Goal: Information Seeking & Learning: Get advice/opinions

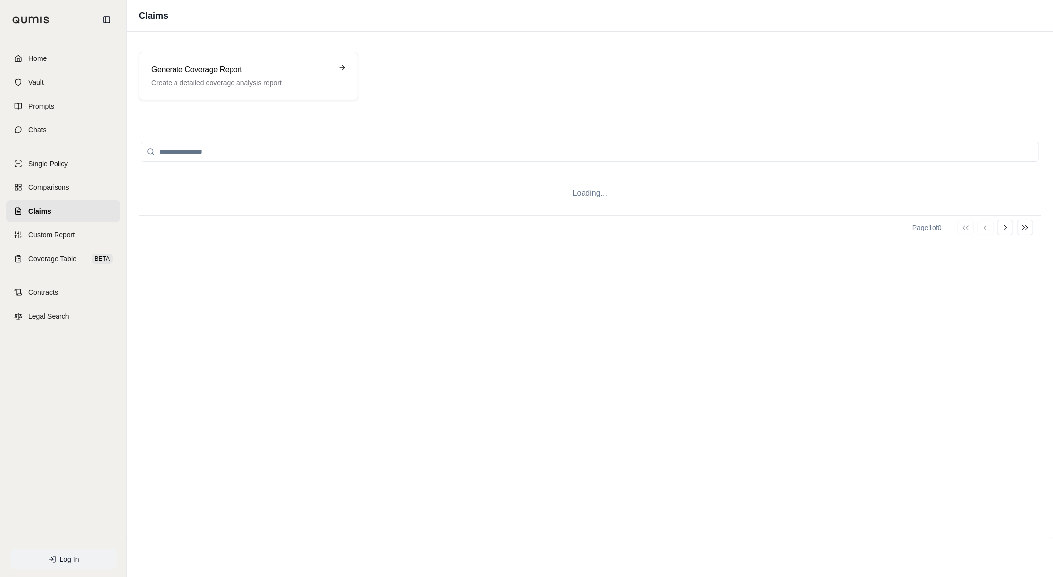
click at [58, 565] on link "Log In" at bounding box center [63, 559] width 106 height 20
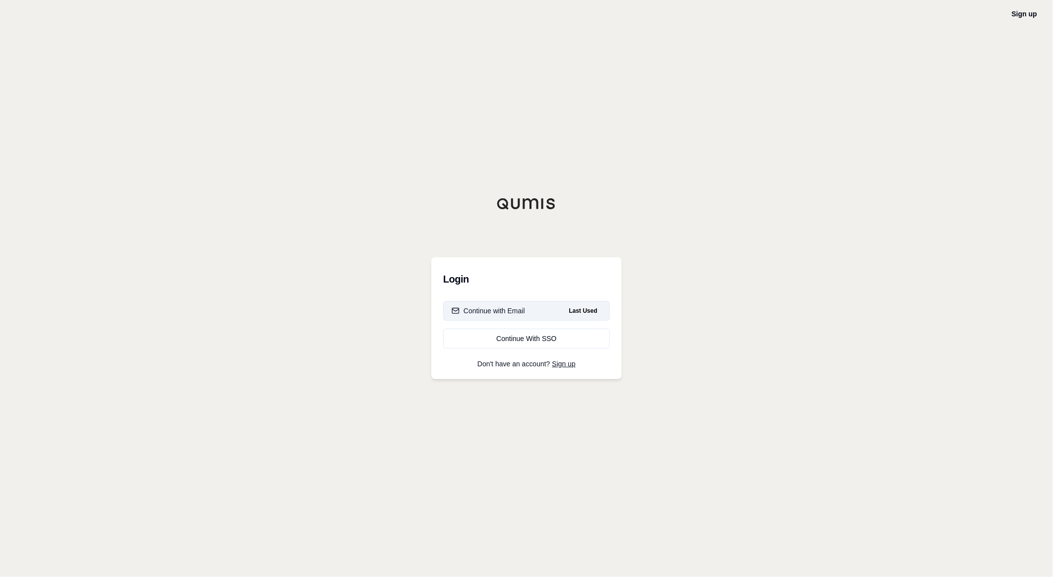
click at [526, 311] on button "Continue with Email Last Used" at bounding box center [526, 311] width 167 height 20
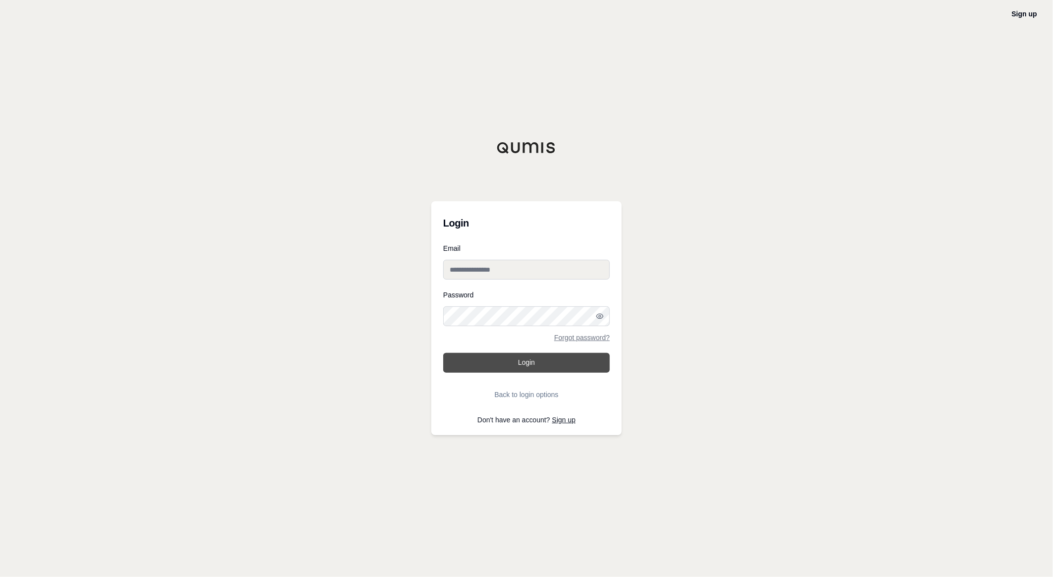
type input "**********"
click at [516, 356] on button "Login" at bounding box center [526, 363] width 167 height 20
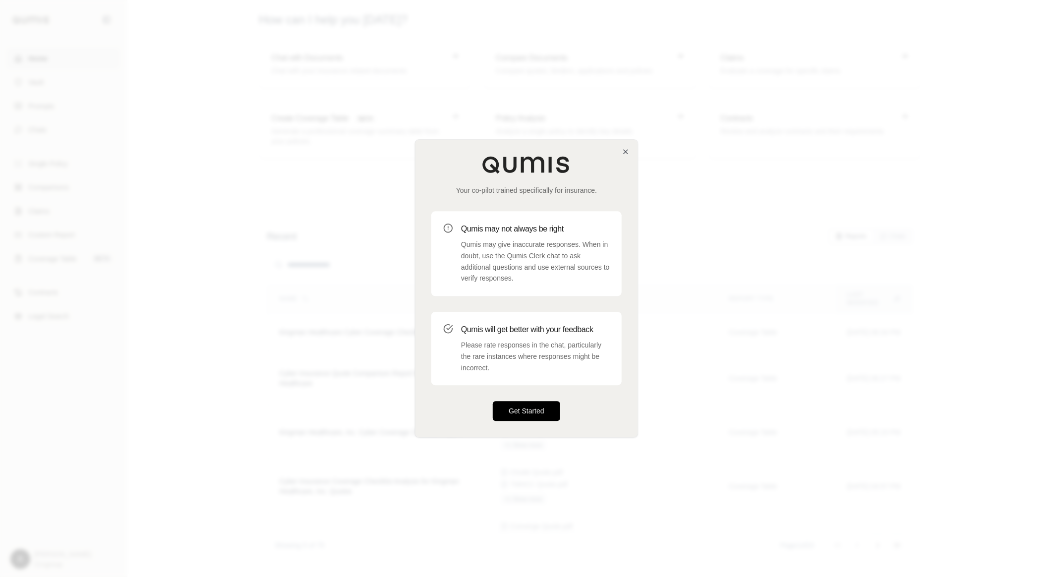
drag, startPoint x: 511, startPoint y: 404, endPoint x: 504, endPoint y: 404, distance: 6.9
click at [511, 404] on button "Get Started" at bounding box center [526, 411] width 67 height 20
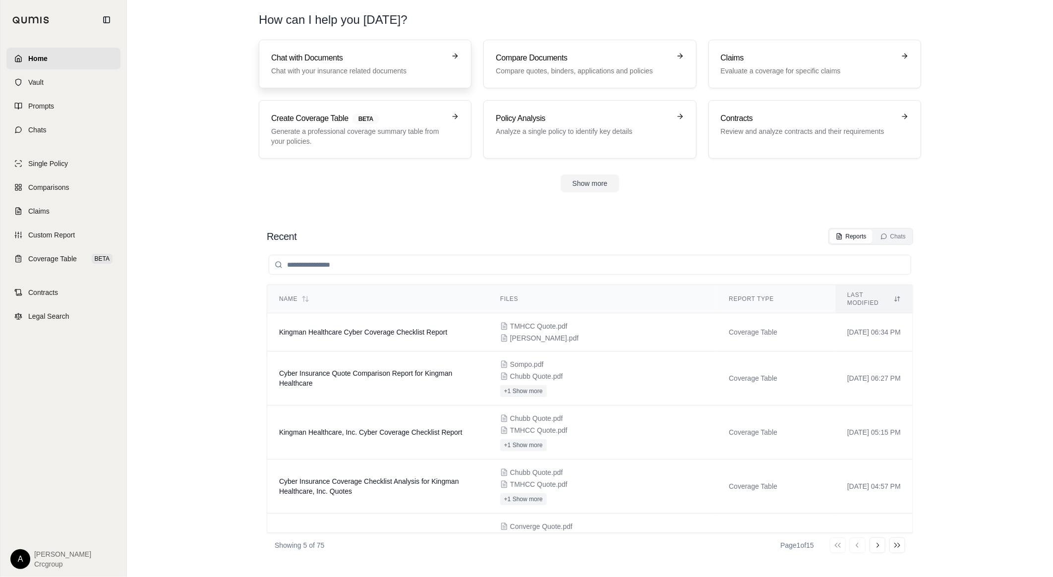
click at [313, 68] on p "Chat with your insurance related documents" at bounding box center [358, 71] width 174 height 10
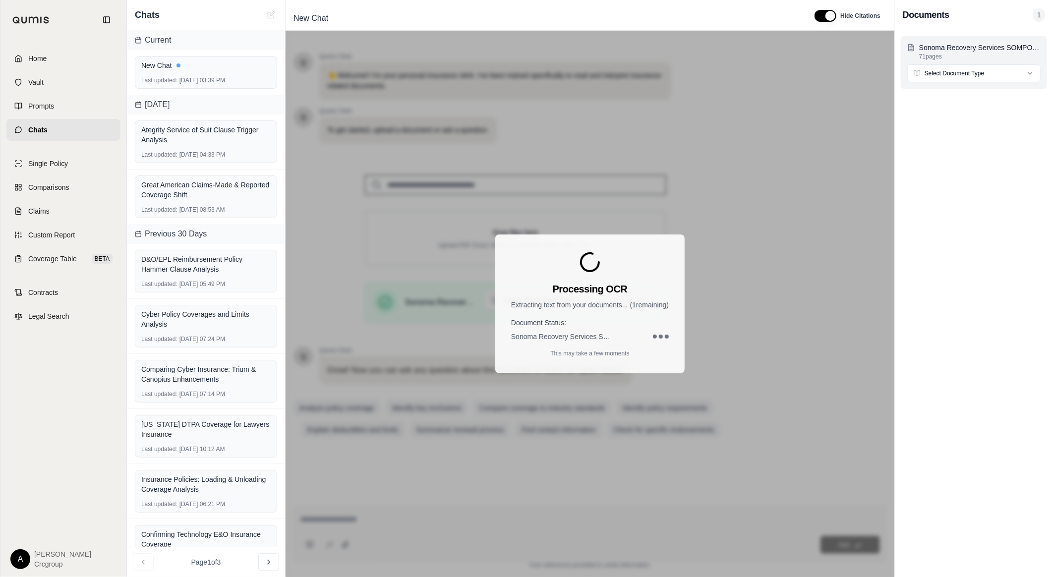
click at [959, 70] on html "Home Vault Prompts Chats Single Policy Comparisons Claims Custom Report Coverag…" at bounding box center [526, 288] width 1053 height 577
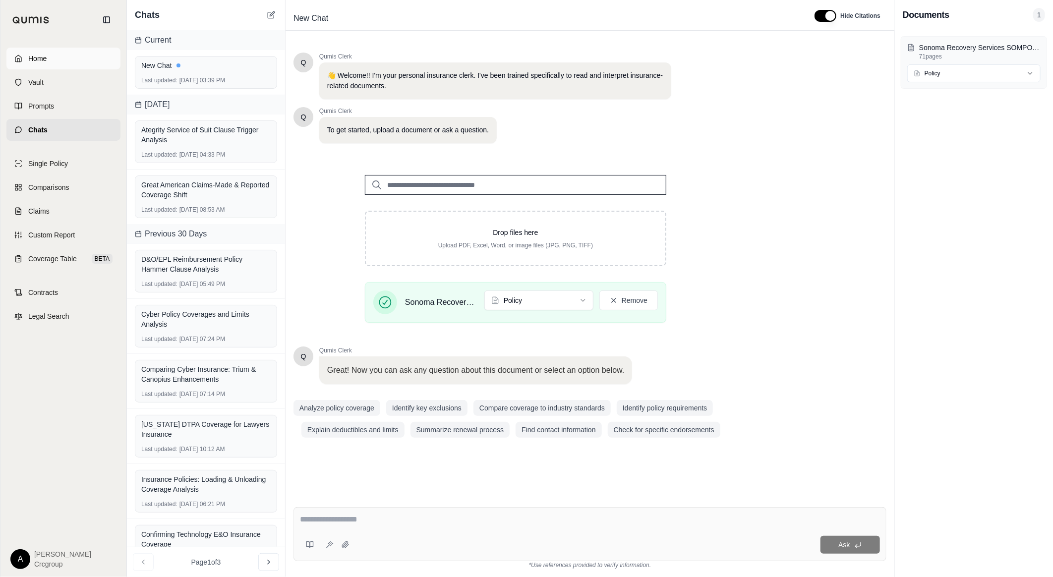
click at [68, 60] on link "Home" at bounding box center [63, 59] width 114 height 22
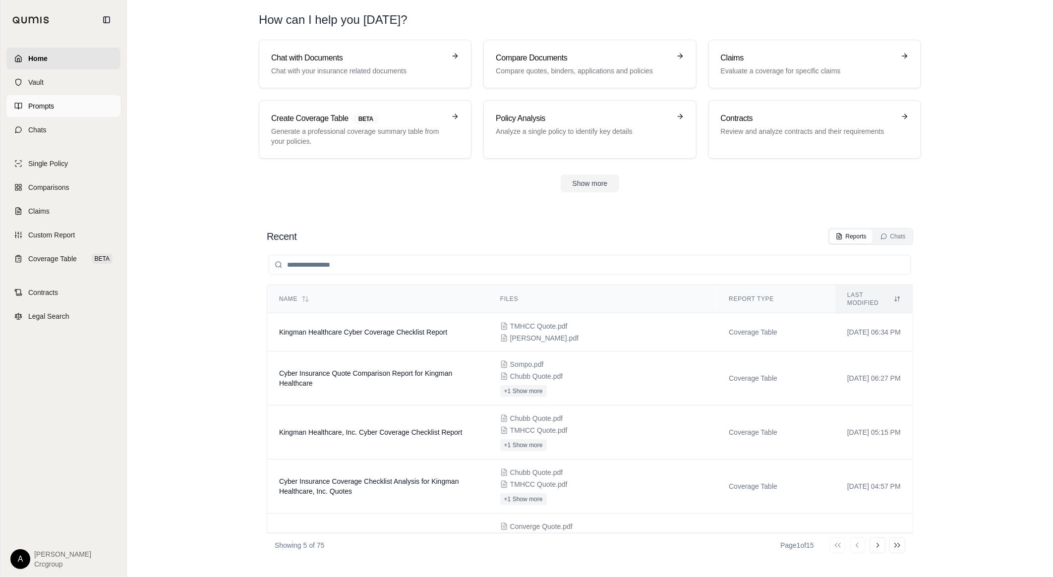
click at [34, 107] on span "Prompts" at bounding box center [41, 106] width 26 height 10
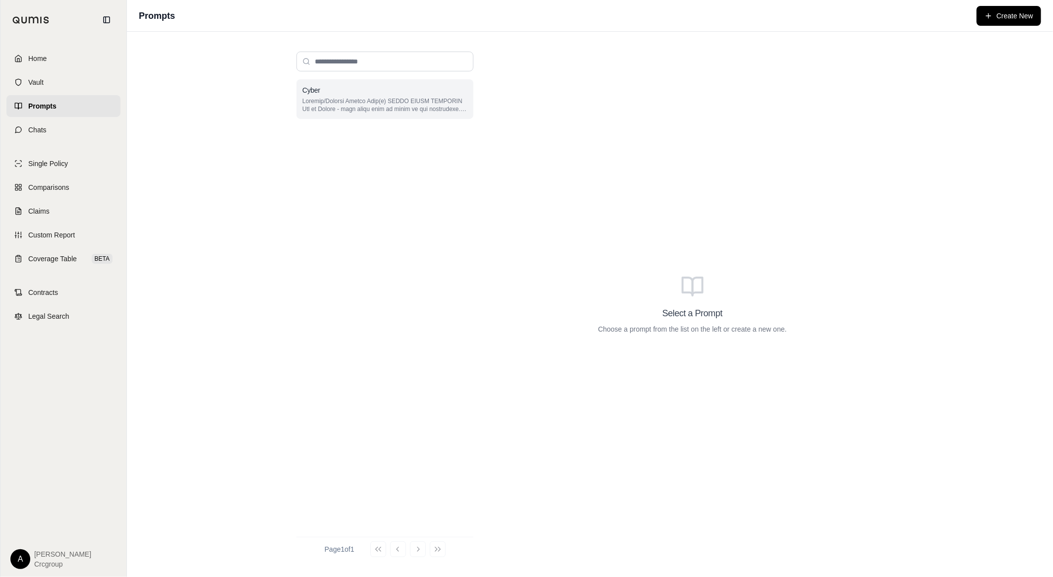
click at [390, 98] on p at bounding box center [384, 105] width 165 height 16
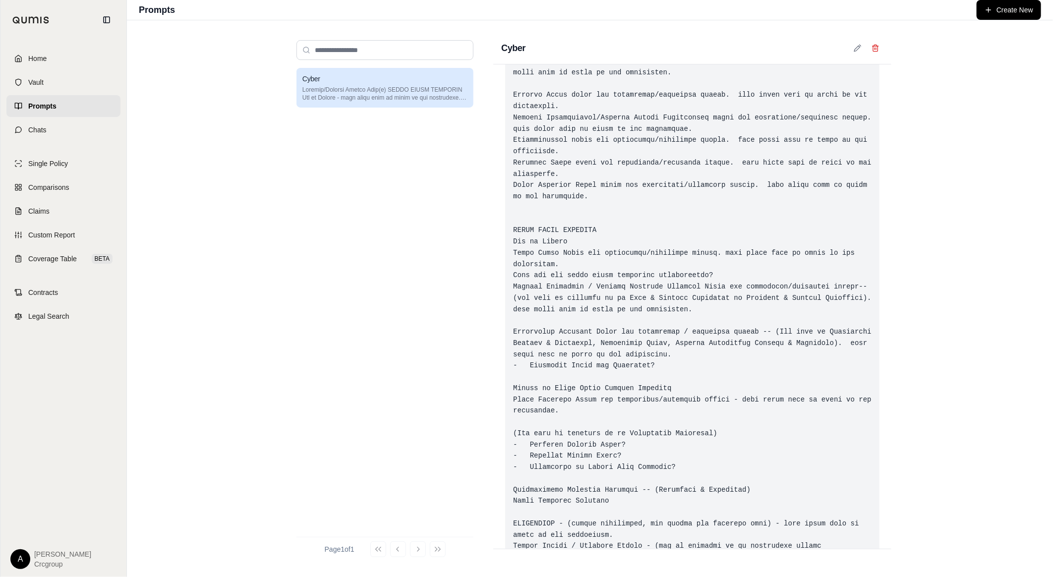
scroll to position [1211, 0]
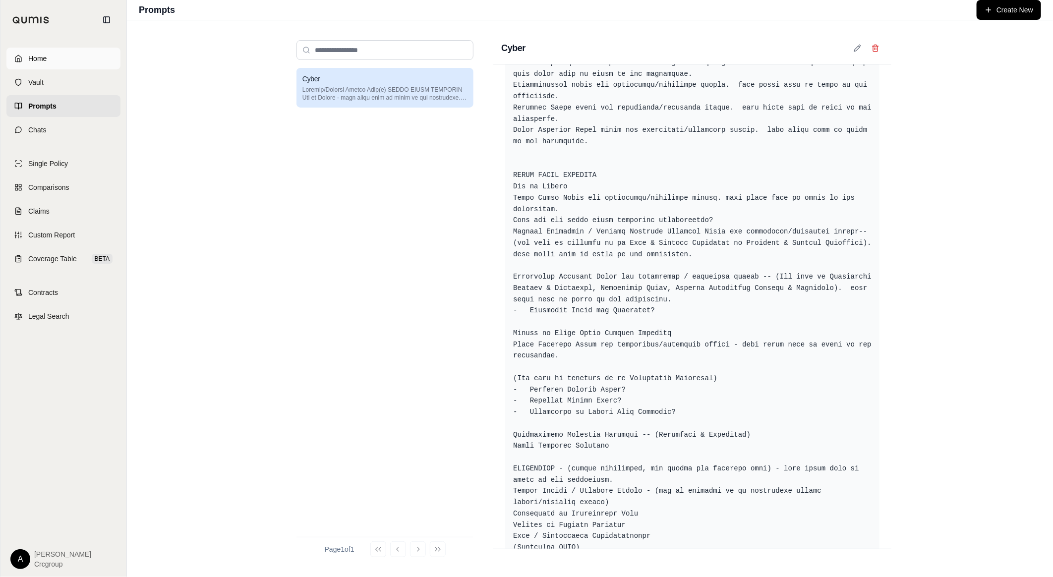
click at [53, 57] on link "Home" at bounding box center [63, 59] width 114 height 22
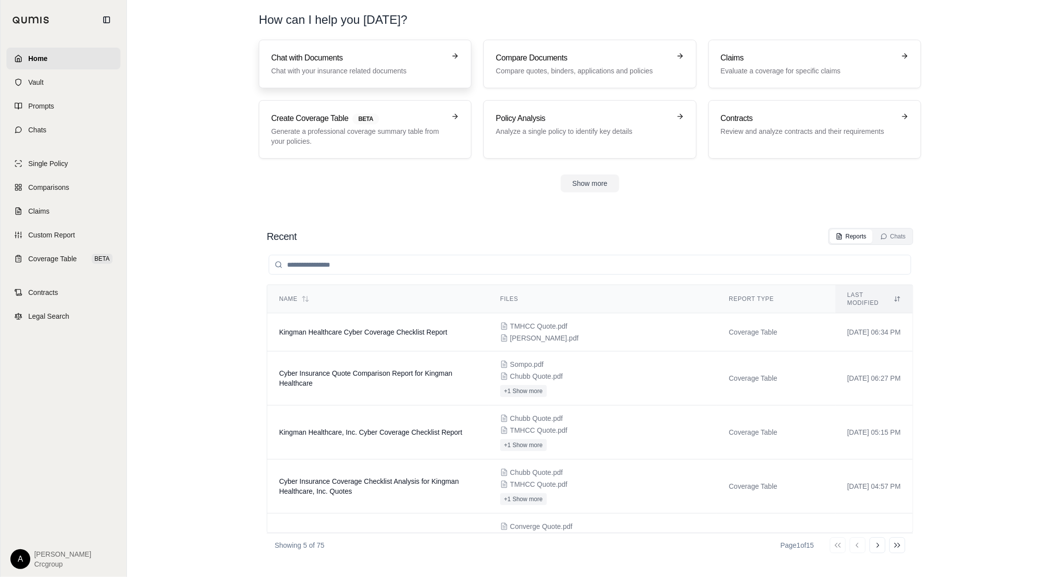
click at [344, 63] on h3 "Chat with Documents" at bounding box center [358, 58] width 174 height 12
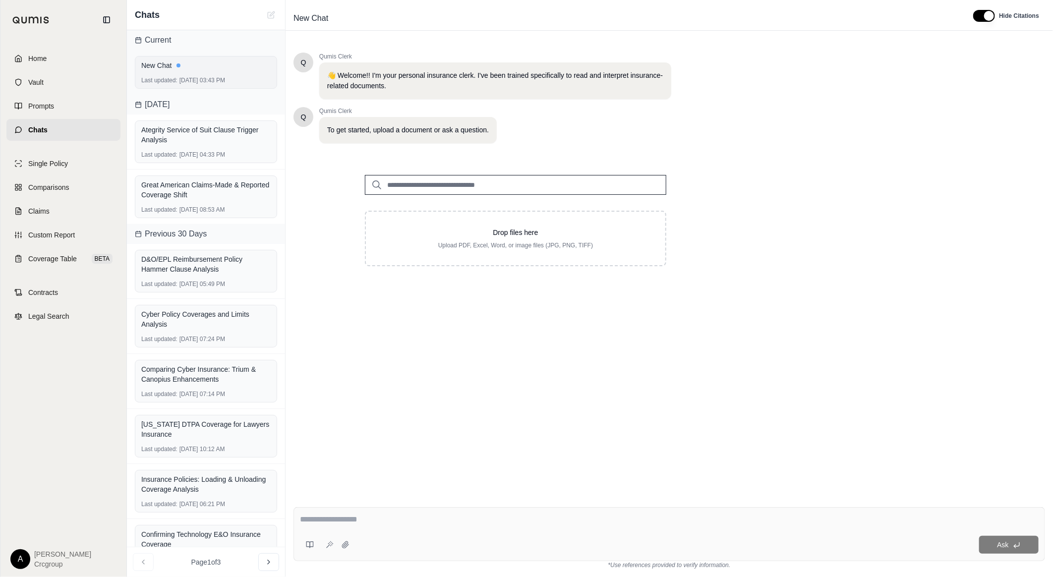
click at [209, 71] on div "New Chat" at bounding box center [205, 65] width 129 height 14
click at [192, 72] on div "New Chat Last updated: [DATE] 03:43 PM" at bounding box center [206, 72] width 142 height 33
click at [195, 79] on div "Last updated: [DATE] 03:43 PM" at bounding box center [205, 80] width 129 height 8
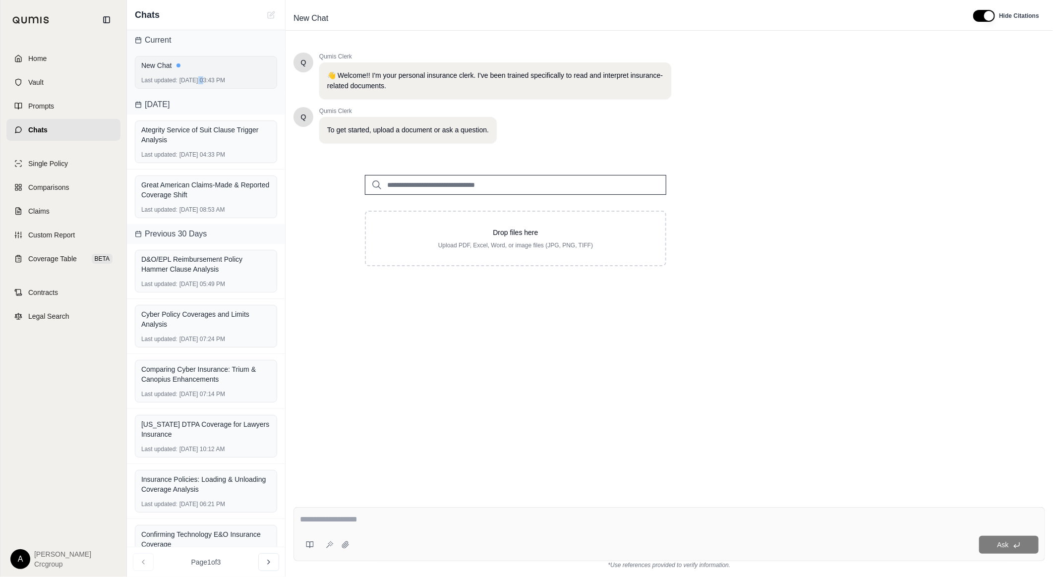
click at [196, 78] on div "Last updated: [DATE] 03:43 PM" at bounding box center [205, 80] width 129 height 8
click at [677, 67] on div "Q Qumis Clerk 👋 Welcome!! I'm your personal insurance clerk. I've been trained …" at bounding box center [515, 98] width 444 height 91
click at [310, 547] on icon at bounding box center [311, 545] width 3 height 6
click at [364, 494] on button "Save current prompt" at bounding box center [394, 496] width 185 height 16
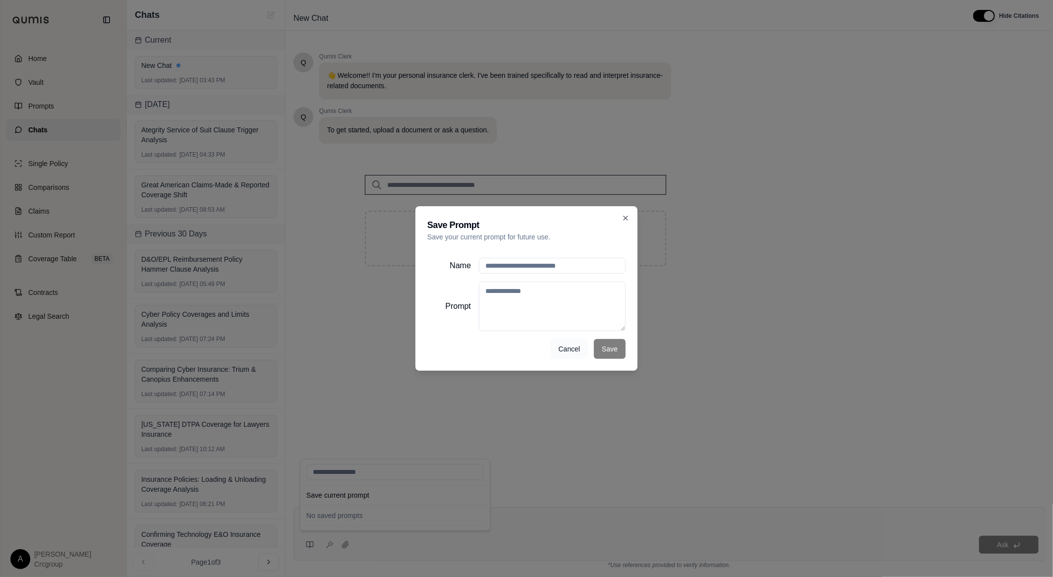
click at [572, 350] on button "Cancel" at bounding box center [569, 349] width 38 height 20
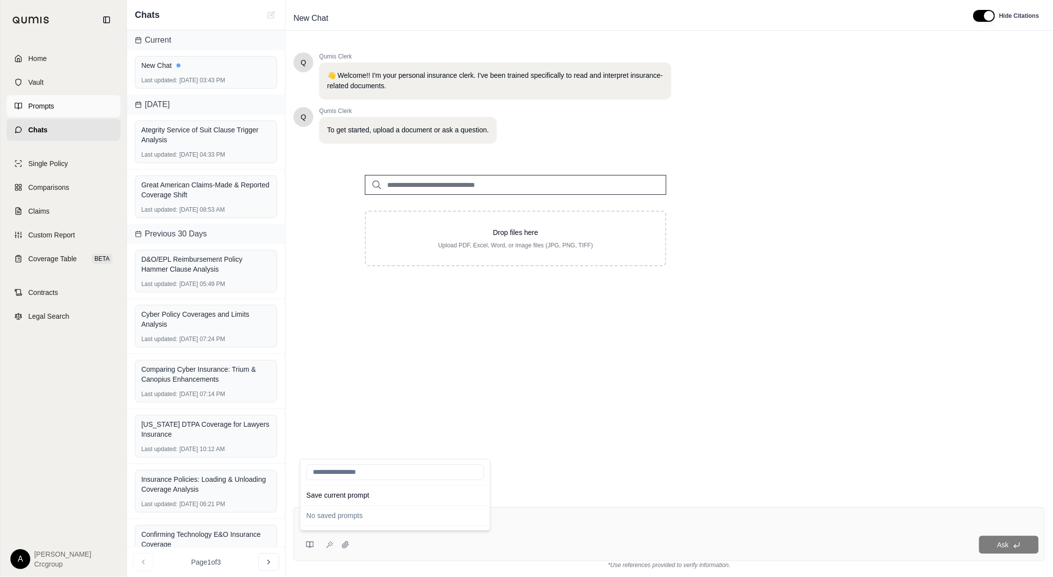
click at [51, 110] on span "Prompts" at bounding box center [41, 106] width 26 height 10
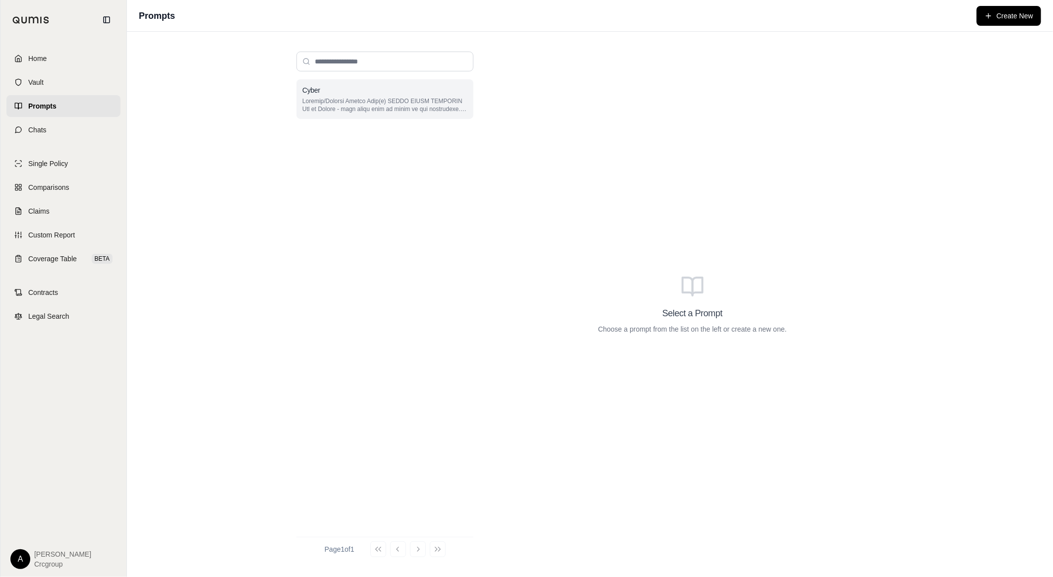
click at [373, 96] on div "Cyber" at bounding box center [384, 99] width 177 height 40
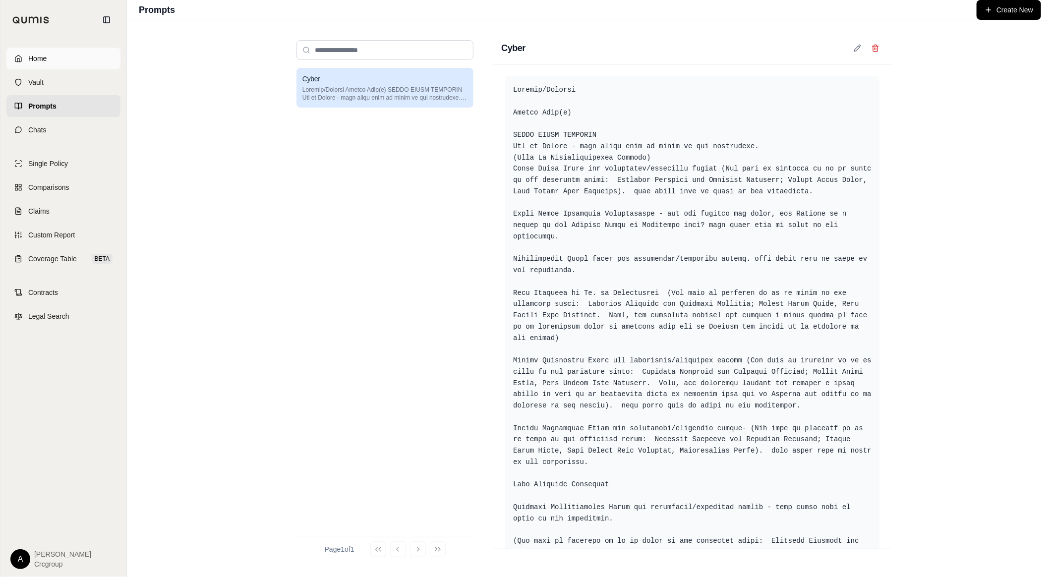
click at [52, 57] on link "Home" at bounding box center [63, 59] width 114 height 22
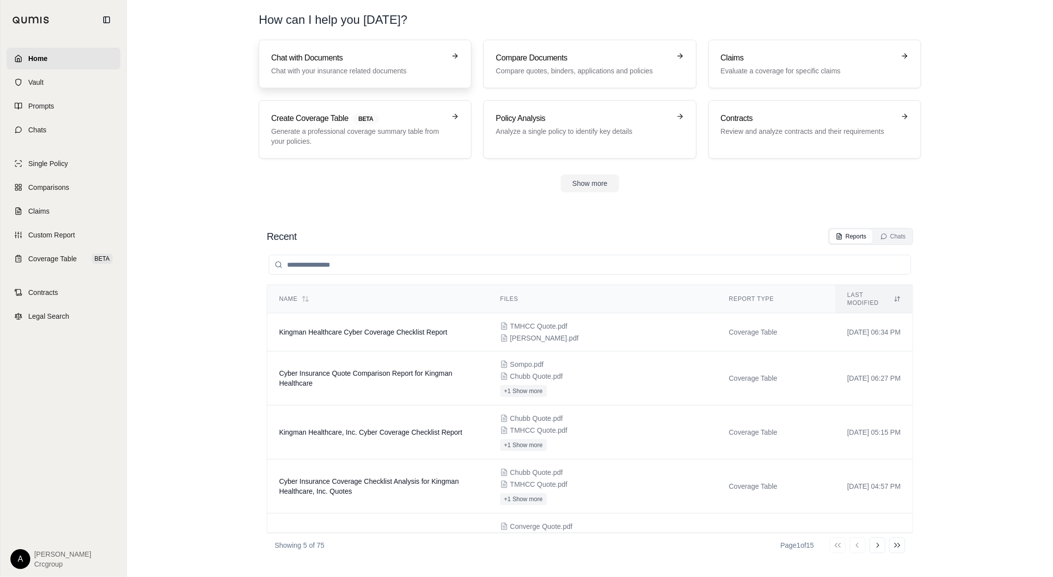
click at [390, 63] on h3 "Chat with Documents" at bounding box center [358, 58] width 174 height 12
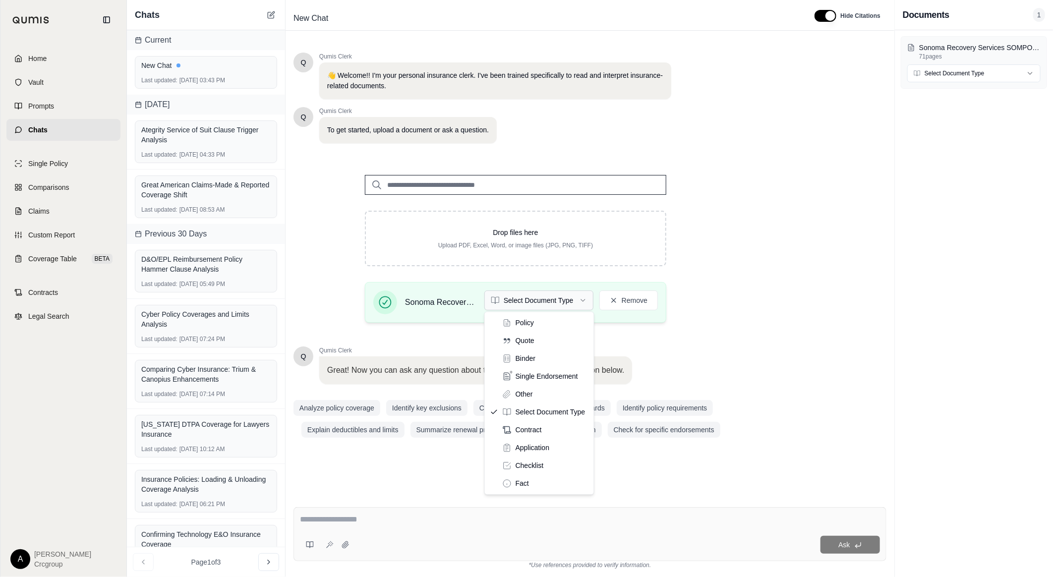
click at [551, 303] on html "Home Vault Prompts Chats Single Policy Comparisons Claims Custom Report Coverag…" at bounding box center [526, 288] width 1053 height 577
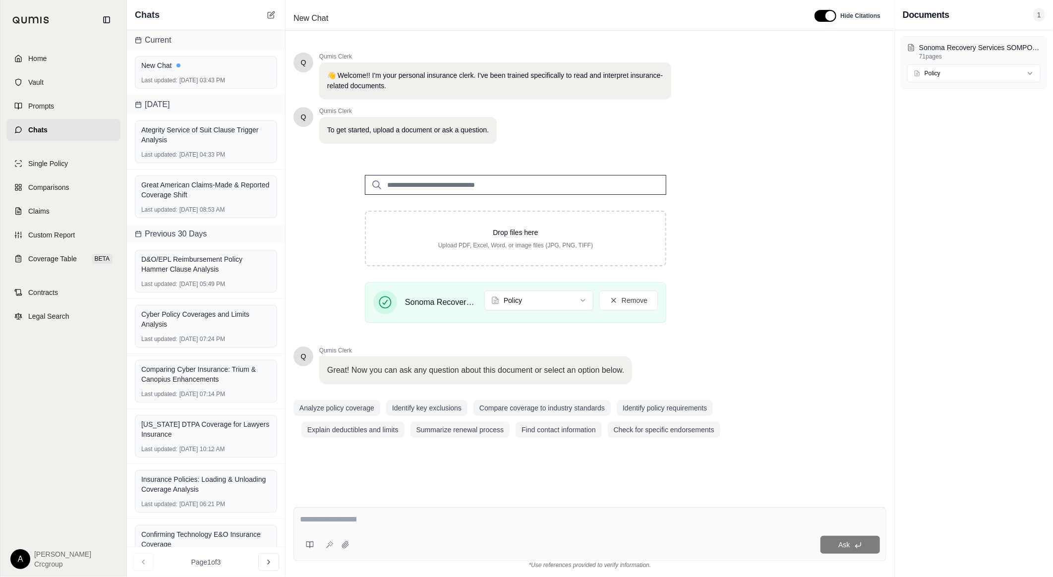
click at [423, 523] on textarea at bounding box center [590, 520] width 580 height 12
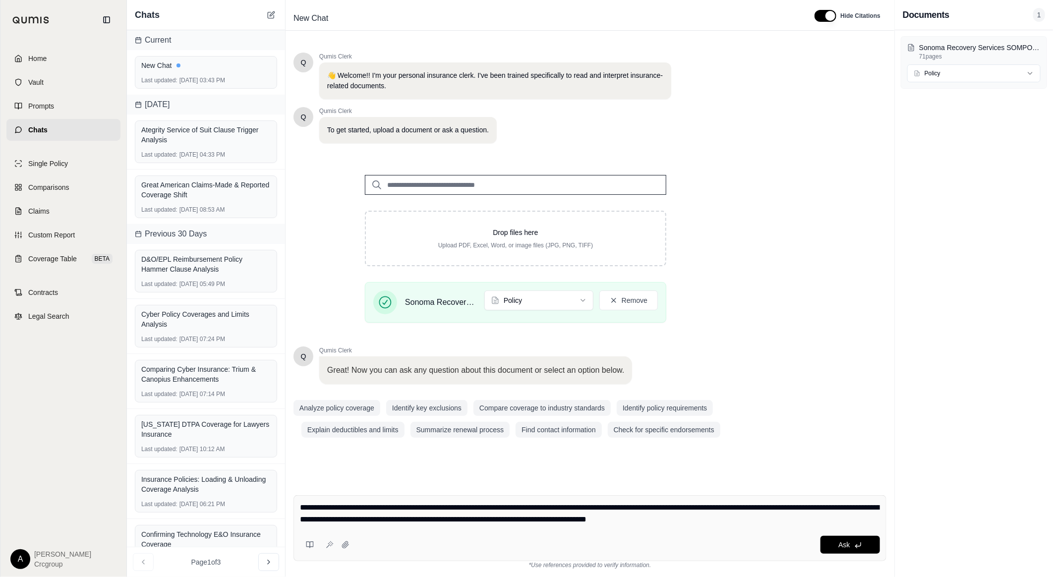
type textarea "**********"
click at [858, 547] on icon at bounding box center [858, 545] width 8 height 8
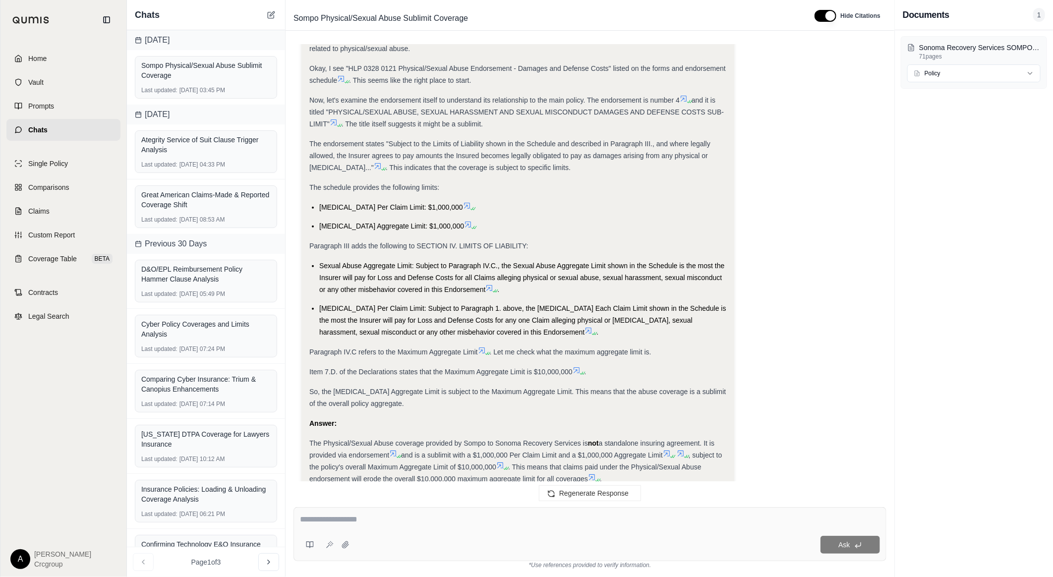
scroll to position [318, 0]
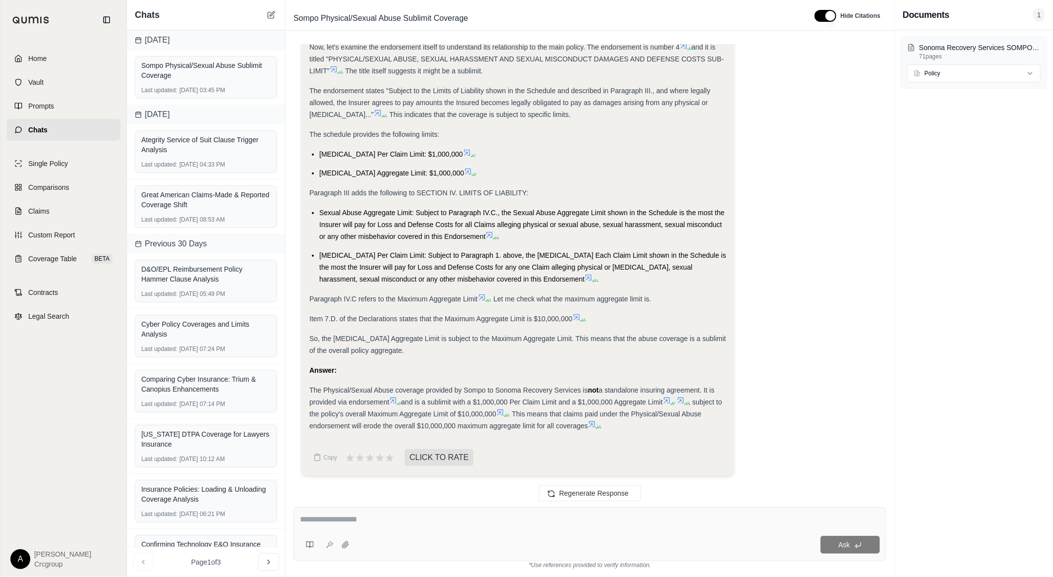
click at [556, 518] on textarea at bounding box center [590, 520] width 580 height 12
type textarea "**********"
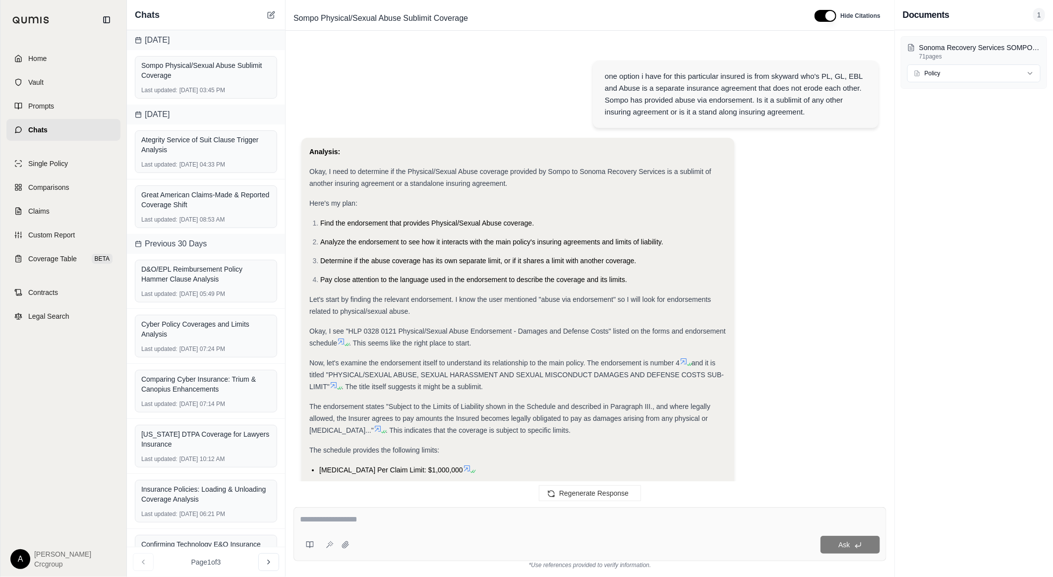
scroll to position [804, 0]
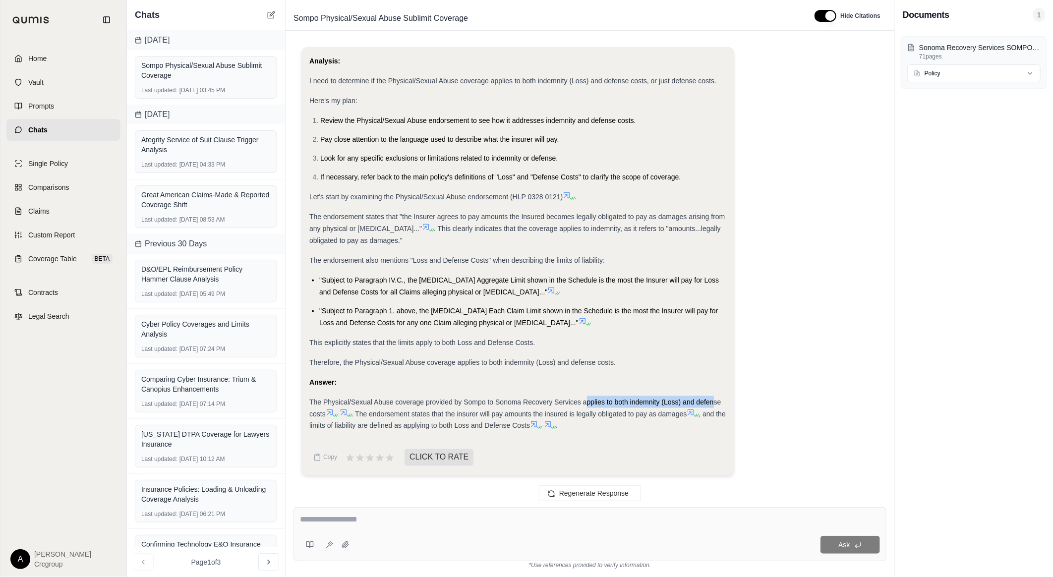
drag, startPoint x: 586, startPoint y: 400, endPoint x: 715, endPoint y: 398, distance: 128.4
click at [714, 398] on span "The Physical/Sexual Abuse coverage provided by Sompo to Sonoma Recovery Service…" at bounding box center [514, 408] width 411 height 20
click at [351, 514] on textarea at bounding box center [590, 520] width 580 height 12
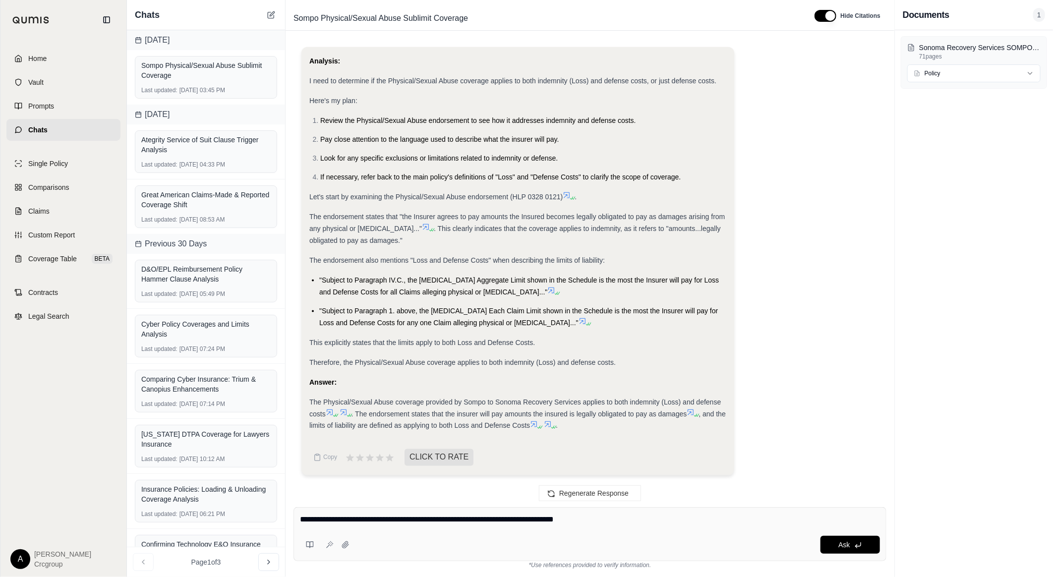
type textarea "**********"
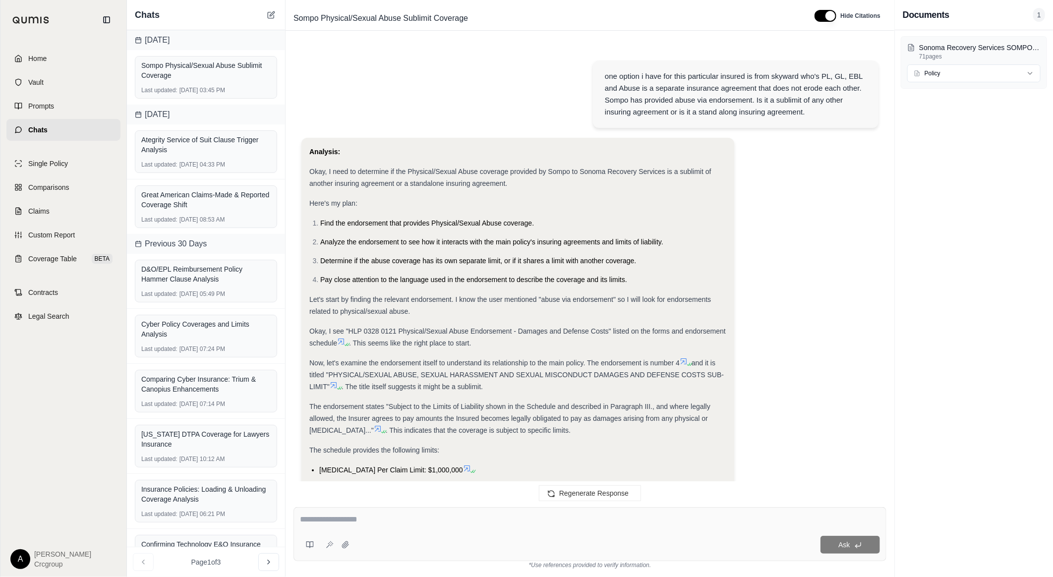
scroll to position [1519, 0]
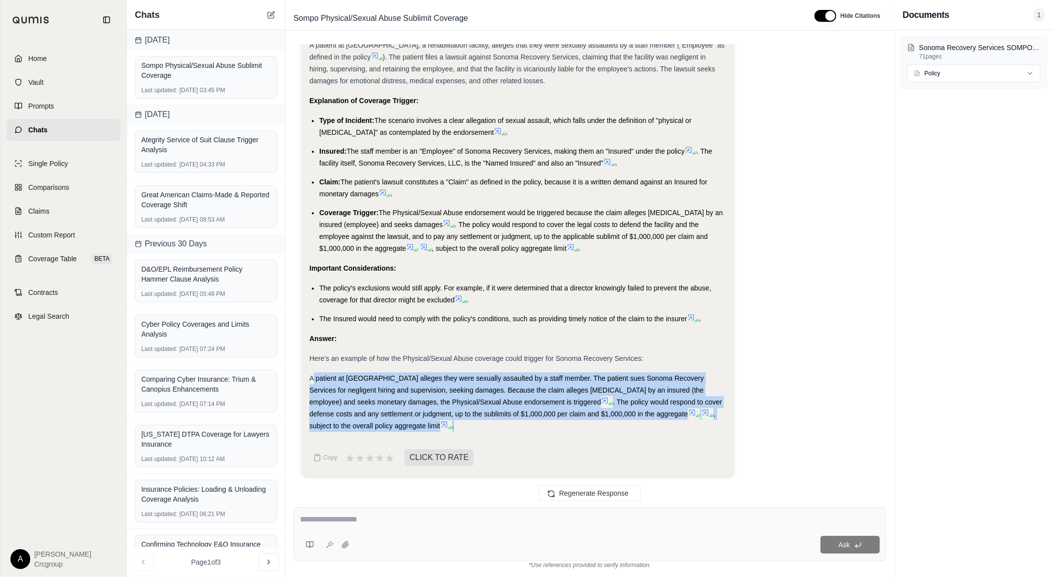
drag, startPoint x: 313, startPoint y: 374, endPoint x: 714, endPoint y: 422, distance: 403.3
click at [714, 422] on div "A patient at [GEOGRAPHIC_DATA] alleges they were sexually assaulted by a staff …" at bounding box center [517, 401] width 417 height 59
click at [769, 373] on div "Analysis: I need to create a realistic scenario where the Physical/Sexual Abuse…" at bounding box center [589, 157] width 577 height 651
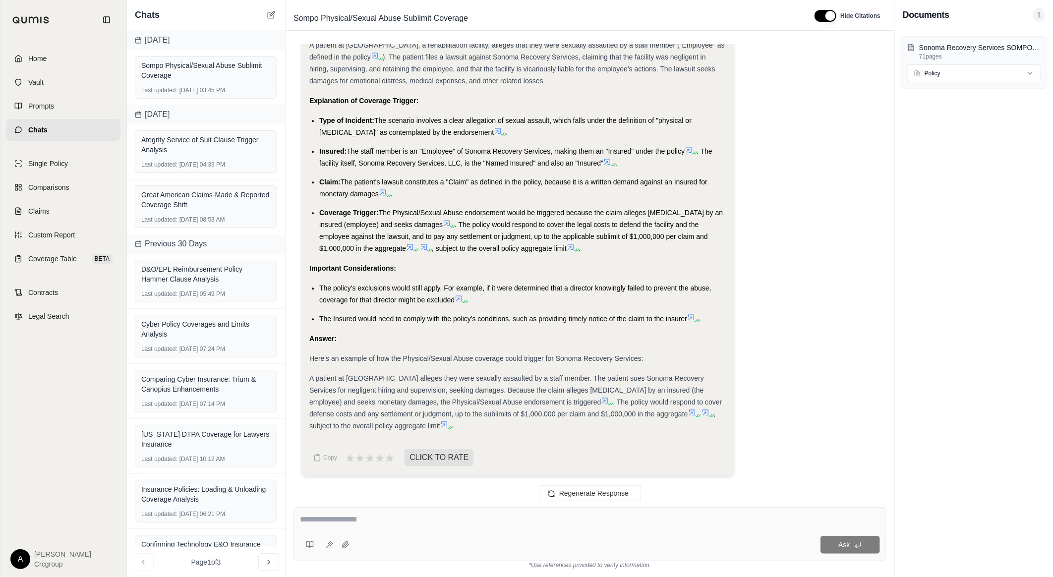
click at [445, 521] on textarea at bounding box center [590, 520] width 580 height 12
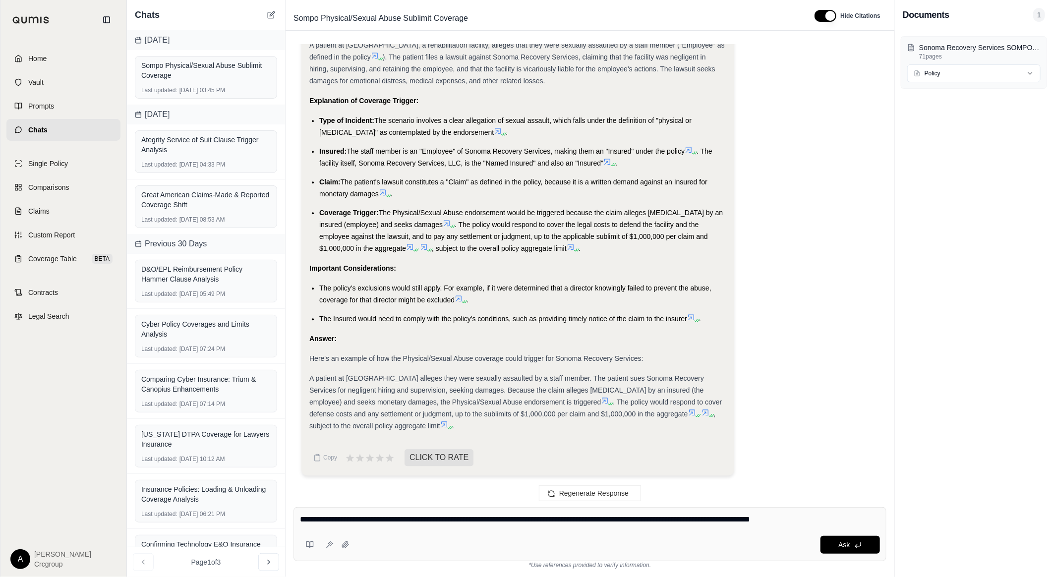
type textarea "**********"
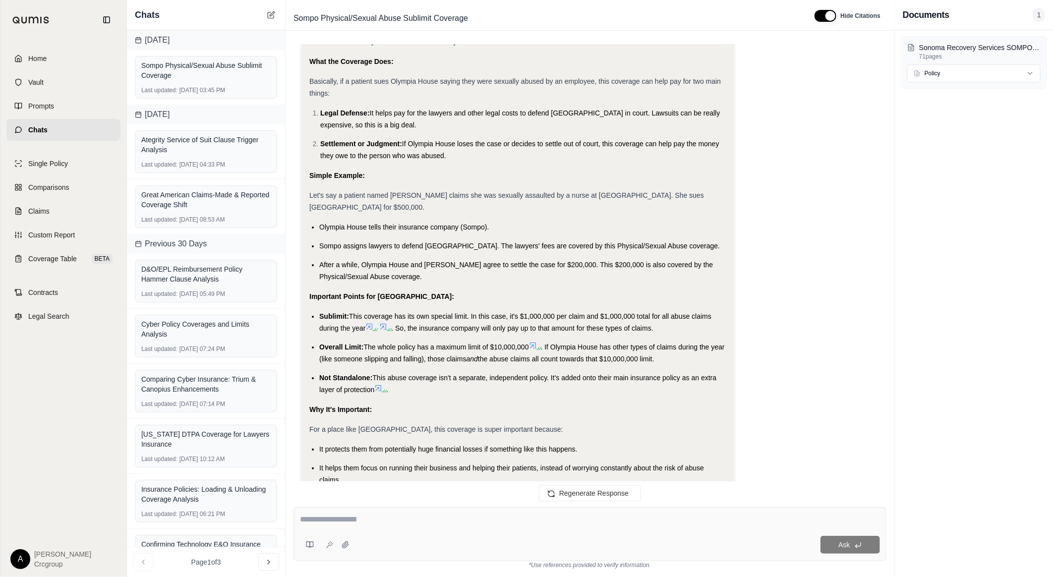
scroll to position [2348, 0]
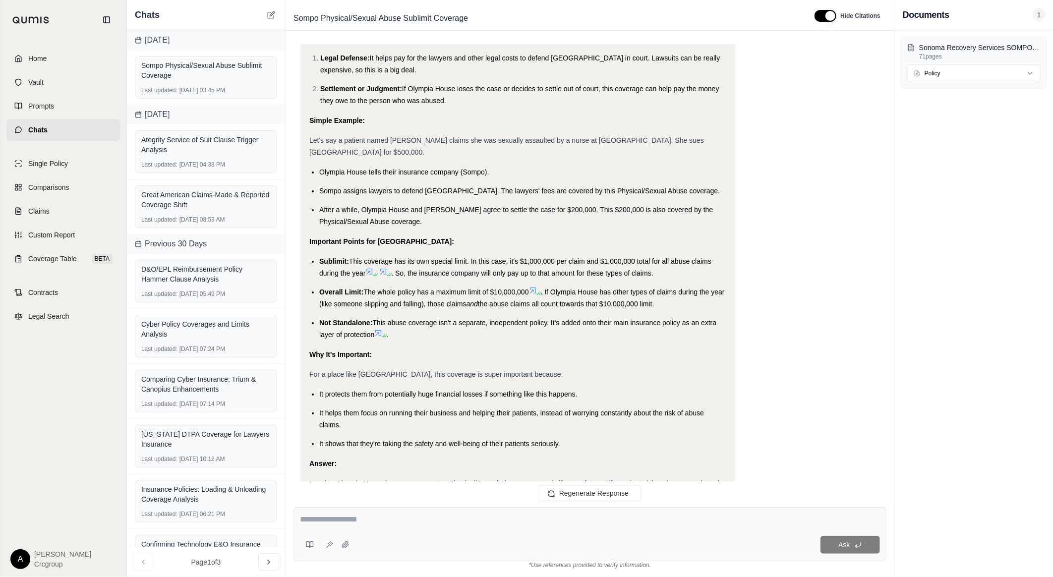
click at [418, 519] on textarea at bounding box center [590, 520] width 580 height 12
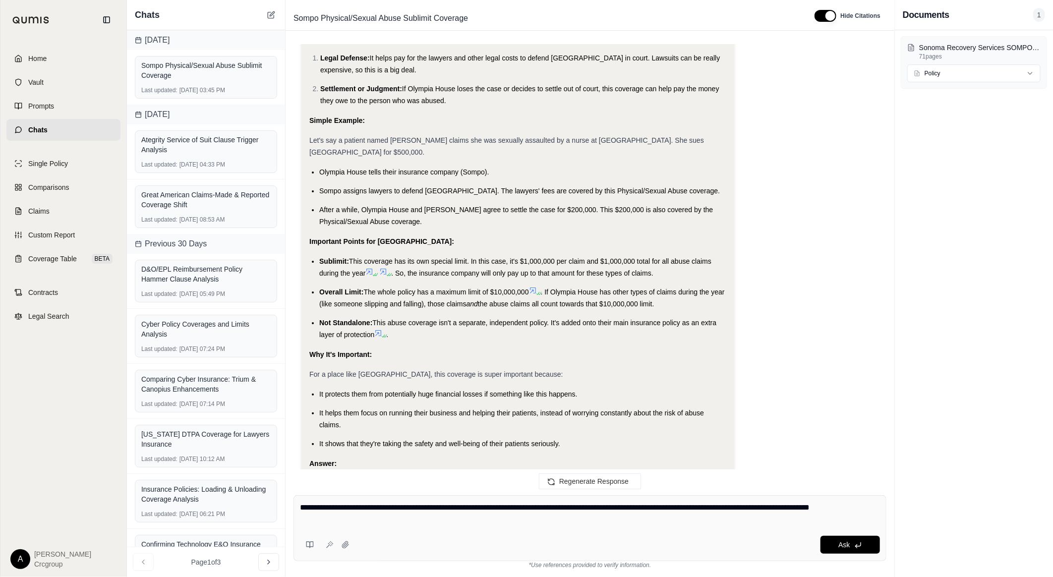
type textarea "**********"
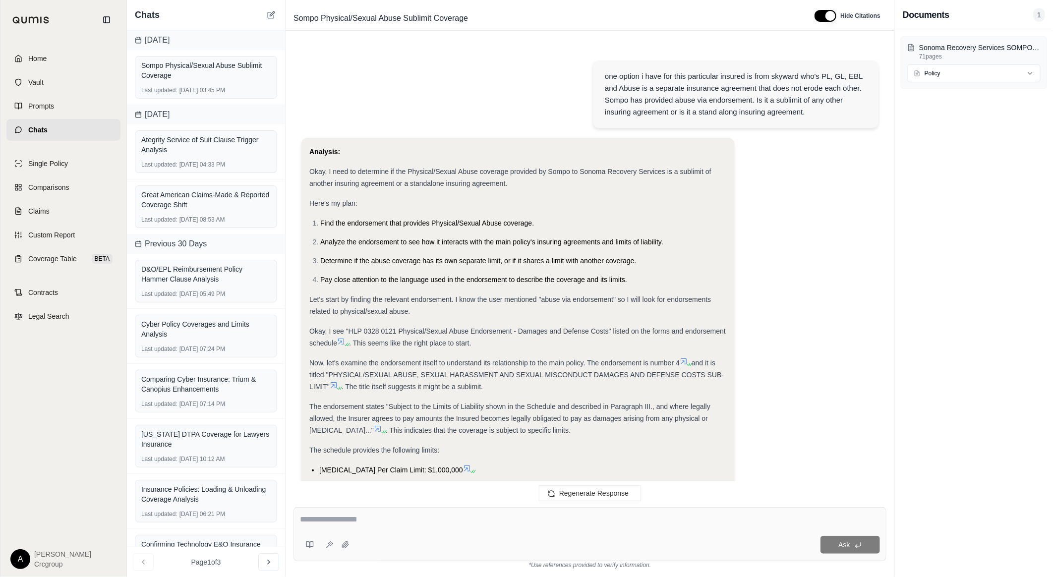
scroll to position [3235, 0]
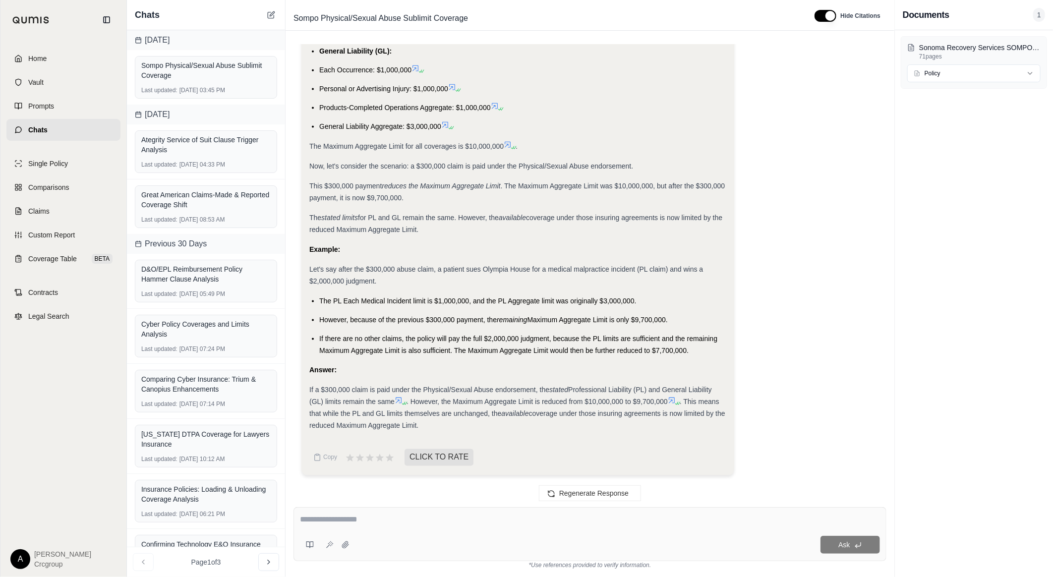
click at [612, 514] on textarea at bounding box center [590, 520] width 580 height 12
click at [48, 58] on link "Home" at bounding box center [63, 59] width 114 height 22
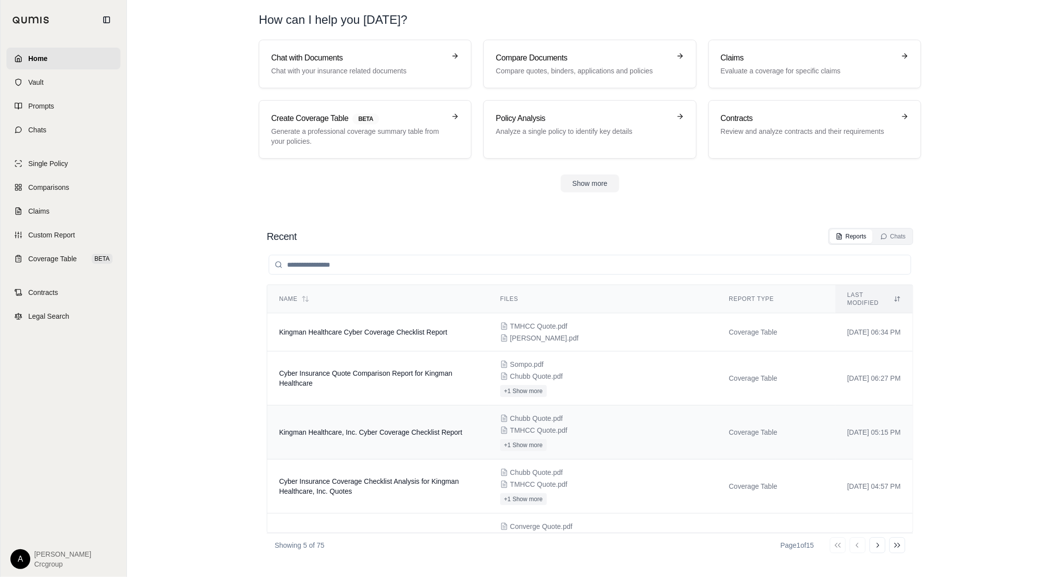
scroll to position [27, 0]
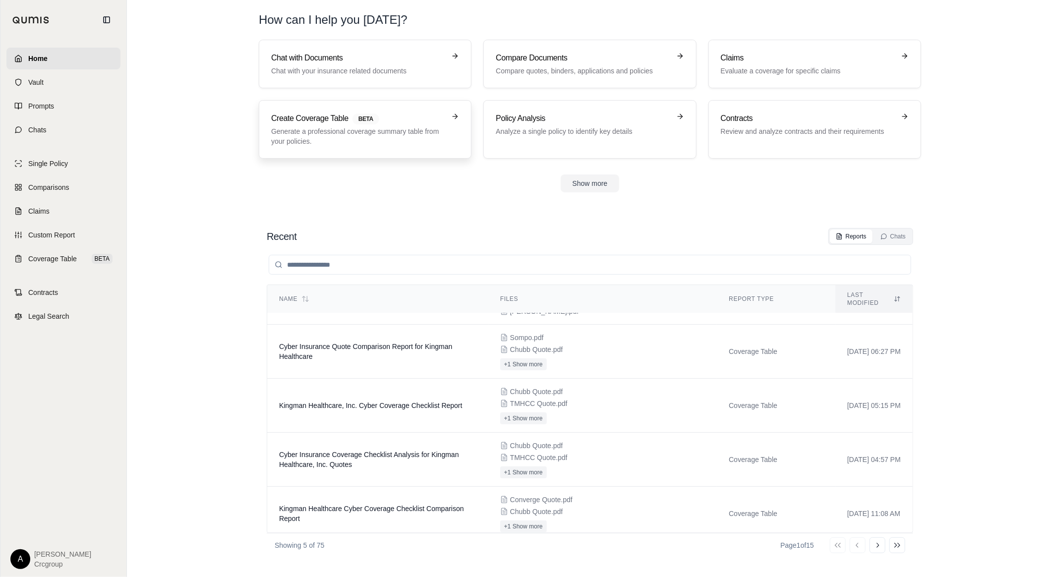
click at [310, 115] on h3 "Create Coverage Table BETA" at bounding box center [358, 119] width 174 height 12
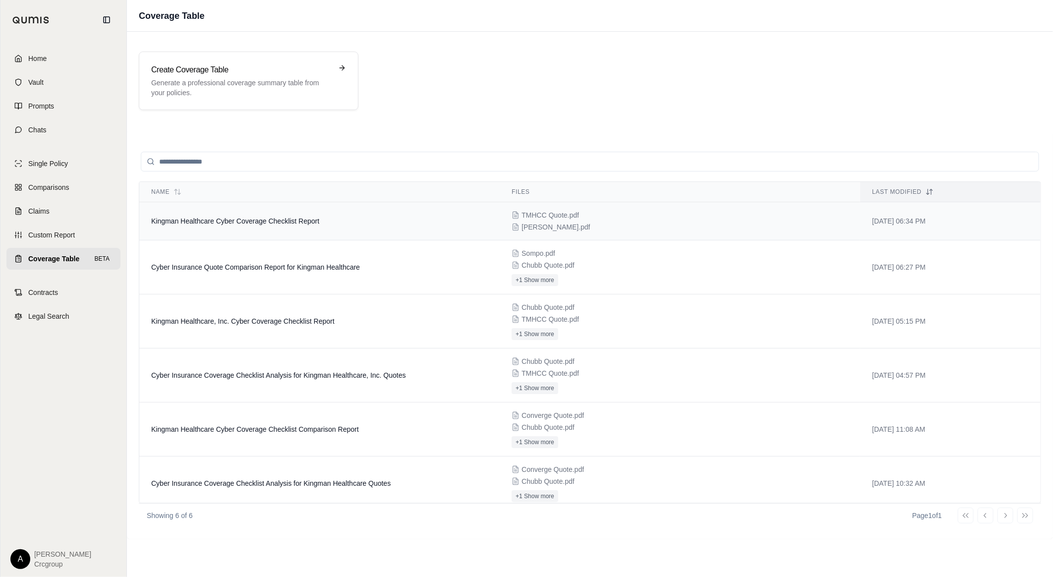
click at [233, 225] on td "Kingman Healthcare Cyber Coverage Checklist Report" at bounding box center [319, 221] width 360 height 38
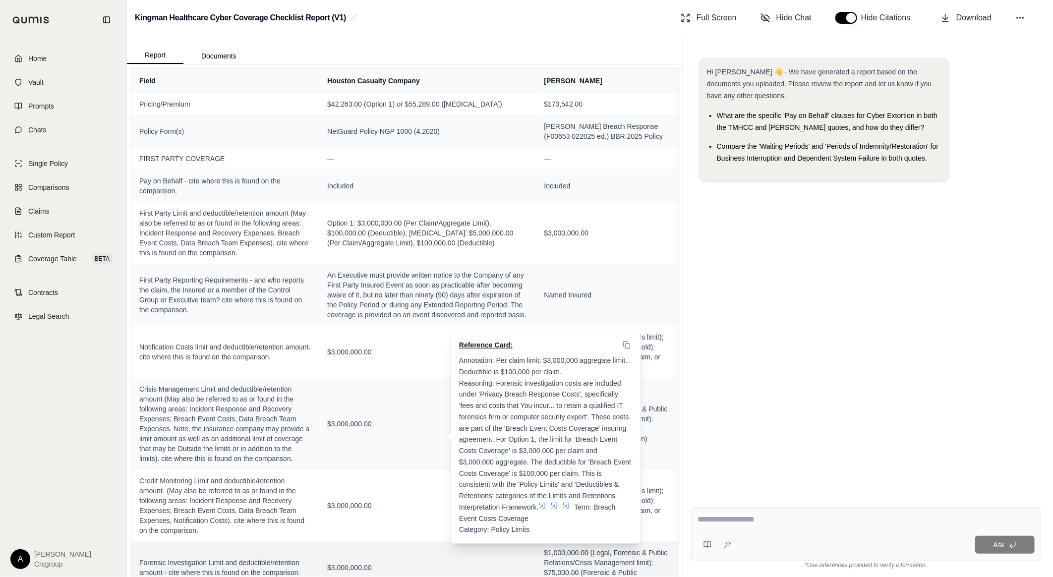
scroll to position [55, 0]
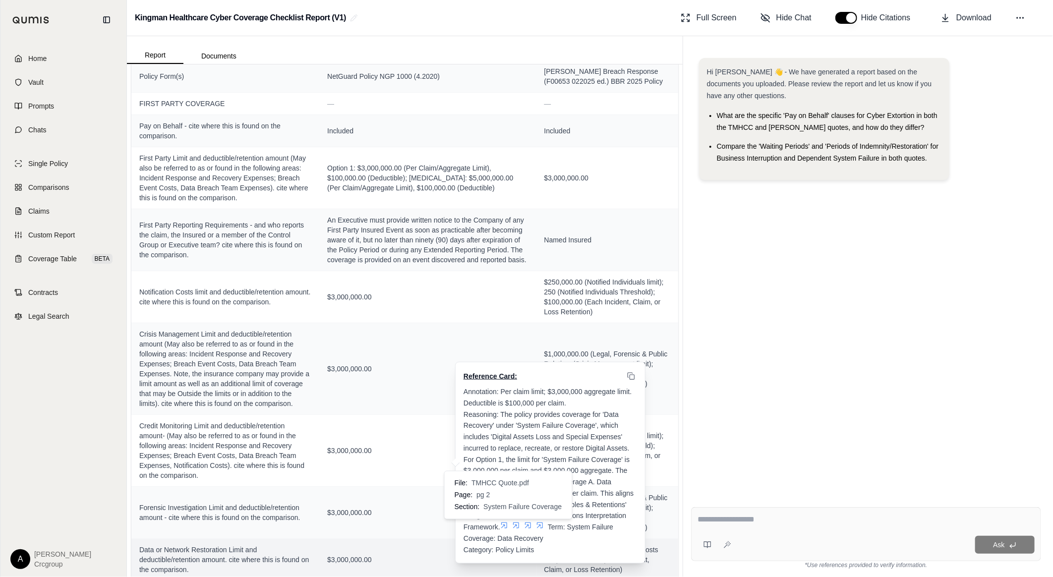
click at [506, 523] on icon at bounding box center [504, 525] width 8 height 8
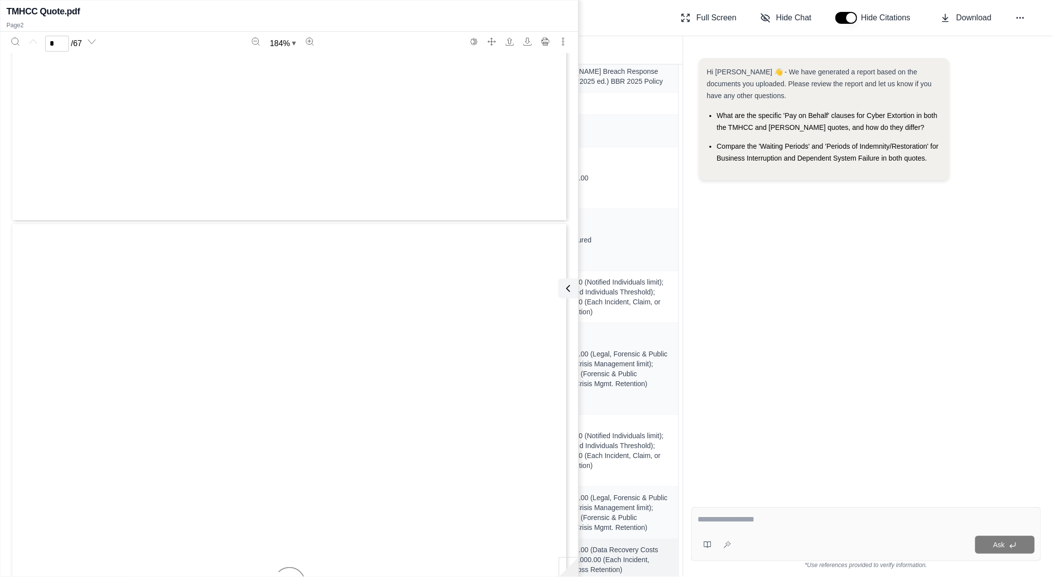
type input "*"
click at [567, 284] on icon at bounding box center [566, 289] width 12 height 12
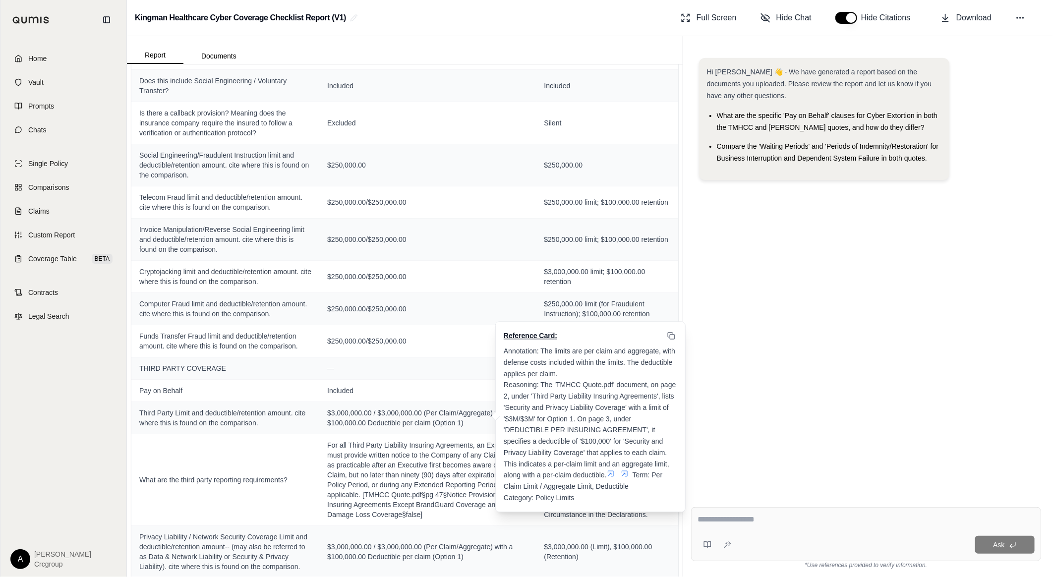
scroll to position [1156, 0]
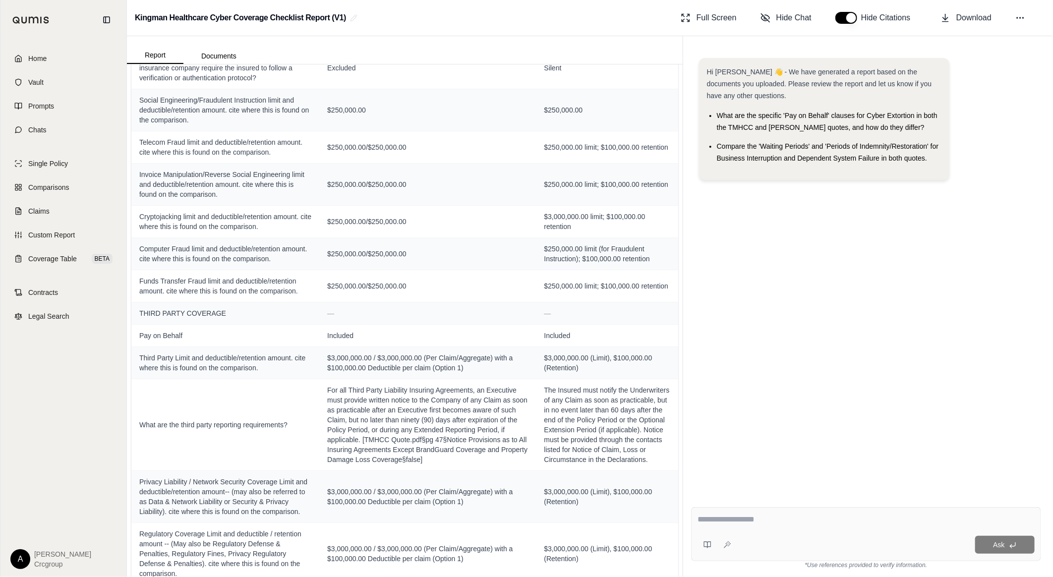
click at [854, 514] on textarea at bounding box center [865, 520] width 337 height 12
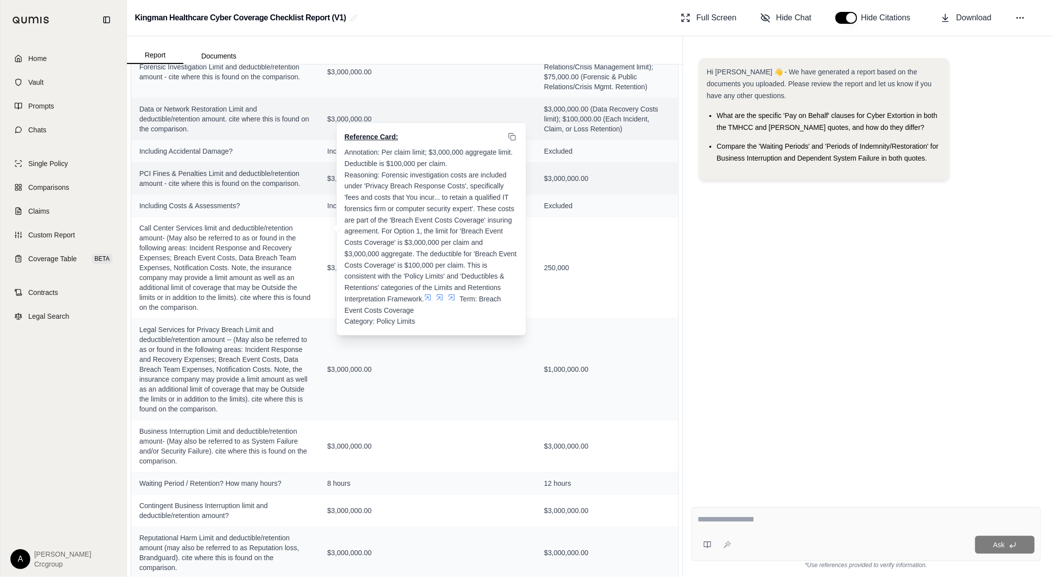
scroll to position [330, 0]
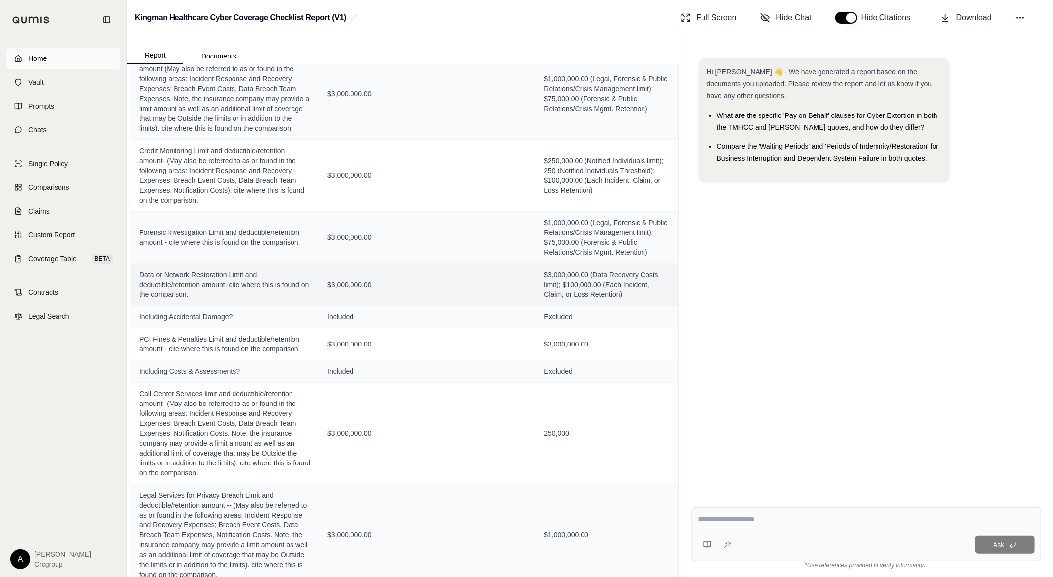
click at [42, 57] on span "Home" at bounding box center [37, 59] width 18 height 10
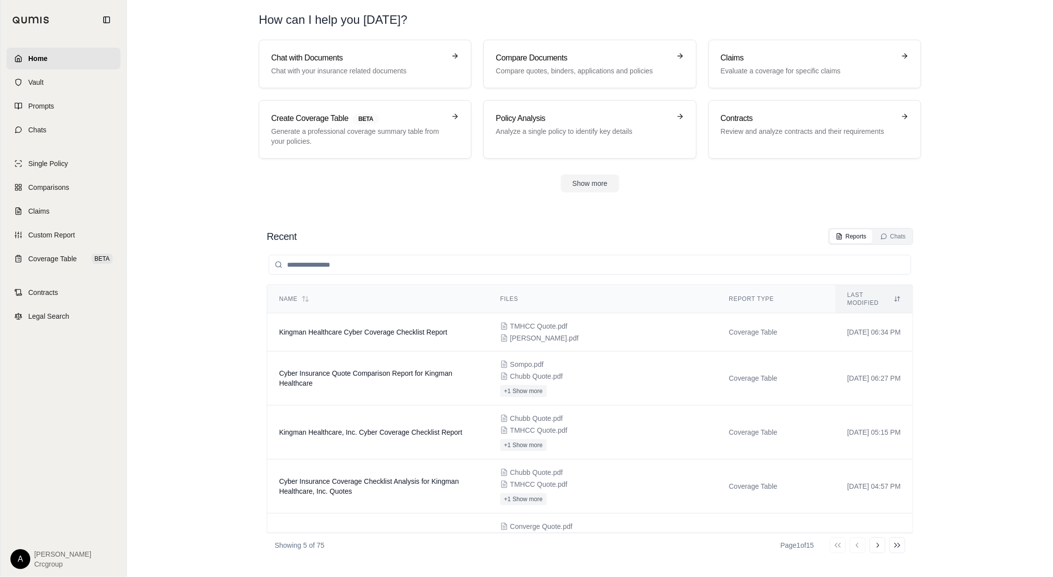
click at [571, 222] on div "Recent Reports Chats Name Files Report Type Last modified Kingman Healthcare Cy…" at bounding box center [590, 392] width 662 height 345
click at [899, 234] on div "Chats" at bounding box center [892, 236] width 25 height 8
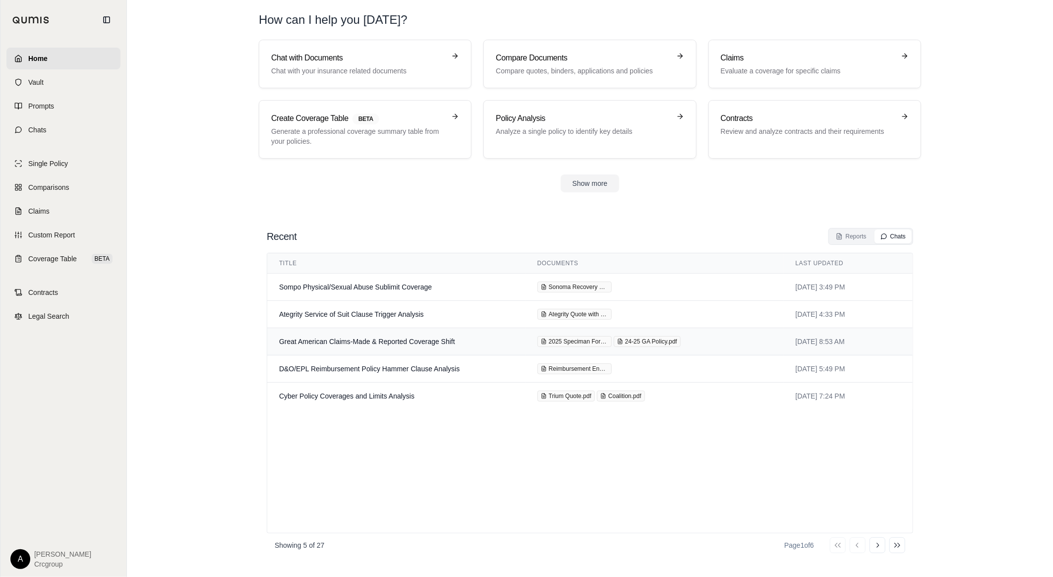
click at [443, 341] on td "Great American Claims-Made & Reported Coverage Shift" at bounding box center [396, 341] width 258 height 27
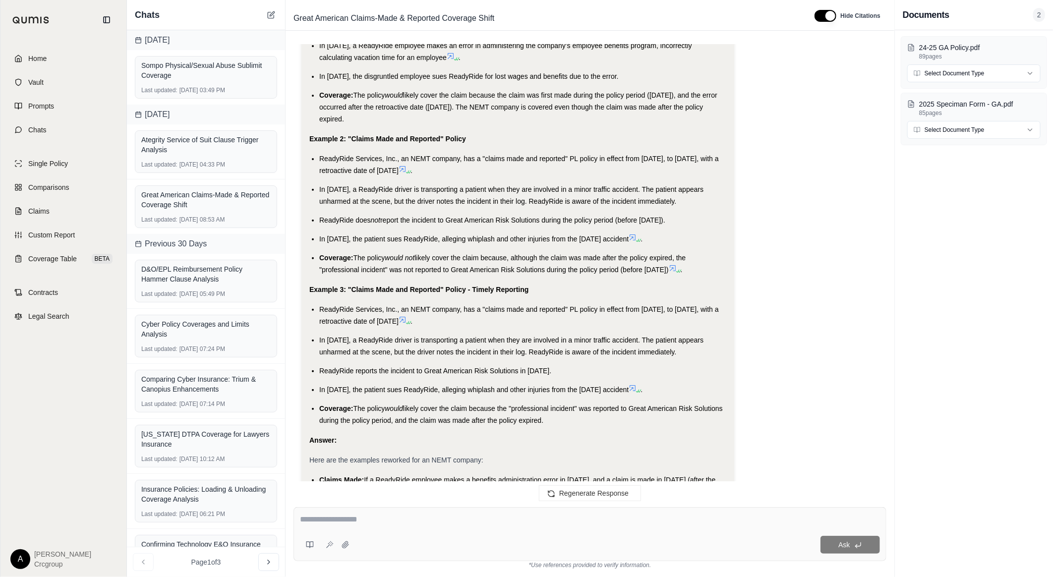
scroll to position [2489, 0]
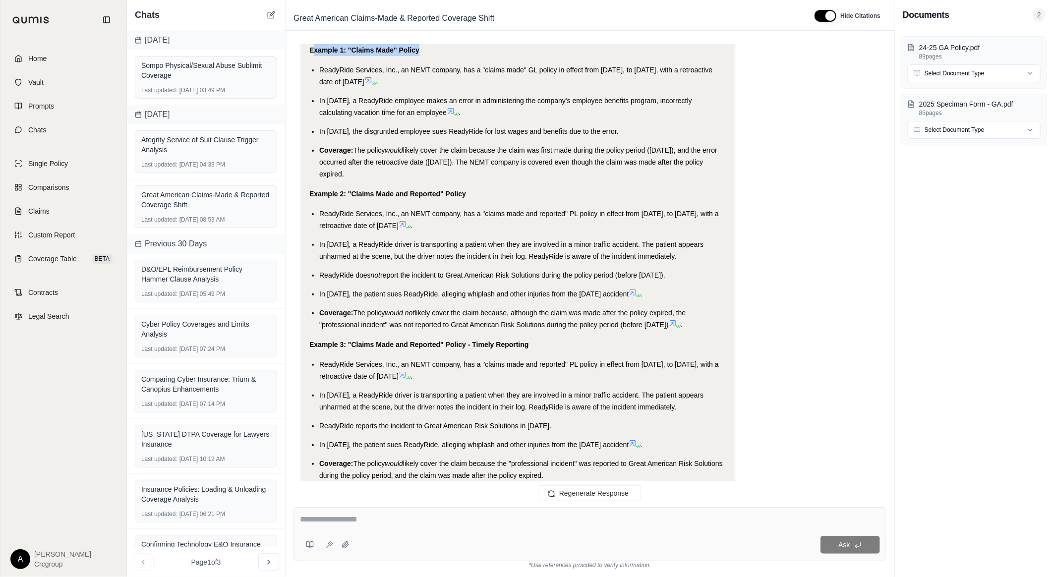
drag, startPoint x: 321, startPoint y: 112, endPoint x: 435, endPoint y: 111, distance: 114.5
click at [435, 56] on div "Example 1: "Claims Made" Policy" at bounding box center [517, 50] width 417 height 12
drag, startPoint x: 359, startPoint y: 257, endPoint x: 470, endPoint y: 256, distance: 110.5
click at [470, 200] on div "Example 2: "Claims Made and Reported" Policy" at bounding box center [517, 194] width 417 height 12
drag, startPoint x: 364, startPoint y: 407, endPoint x: 503, endPoint y: 399, distance: 139.0
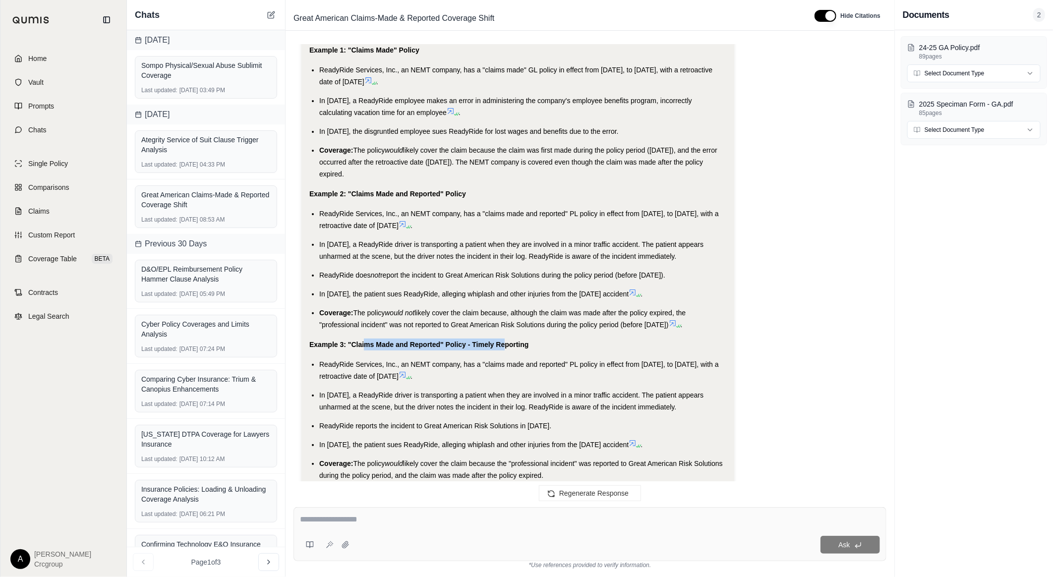
click at [503, 399] on div "Analysis: Okay, I need to rework the previous examples to fit the context of a …" at bounding box center [517, 230] width 417 height 754
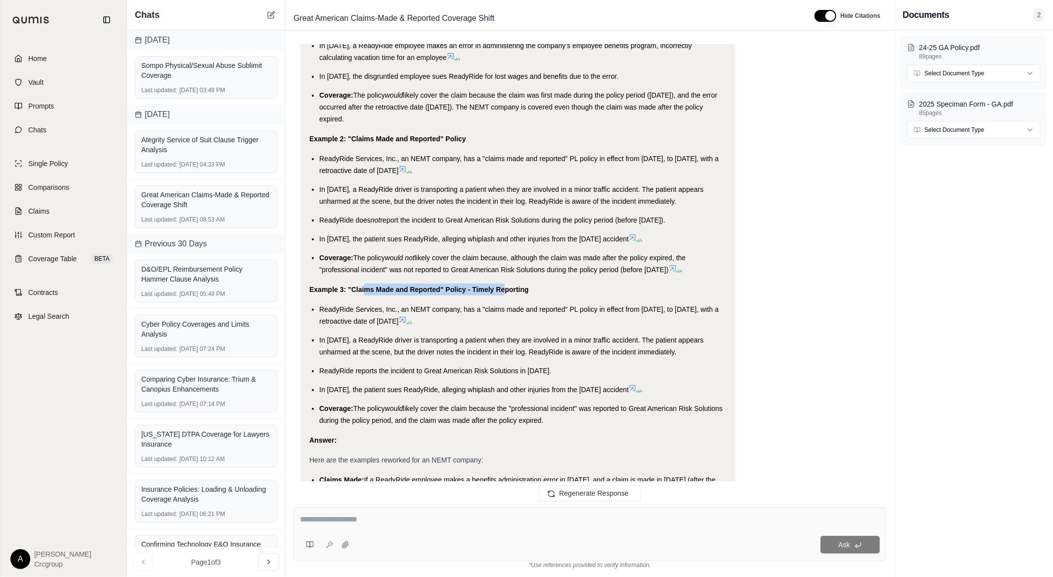
scroll to position [2599, 0]
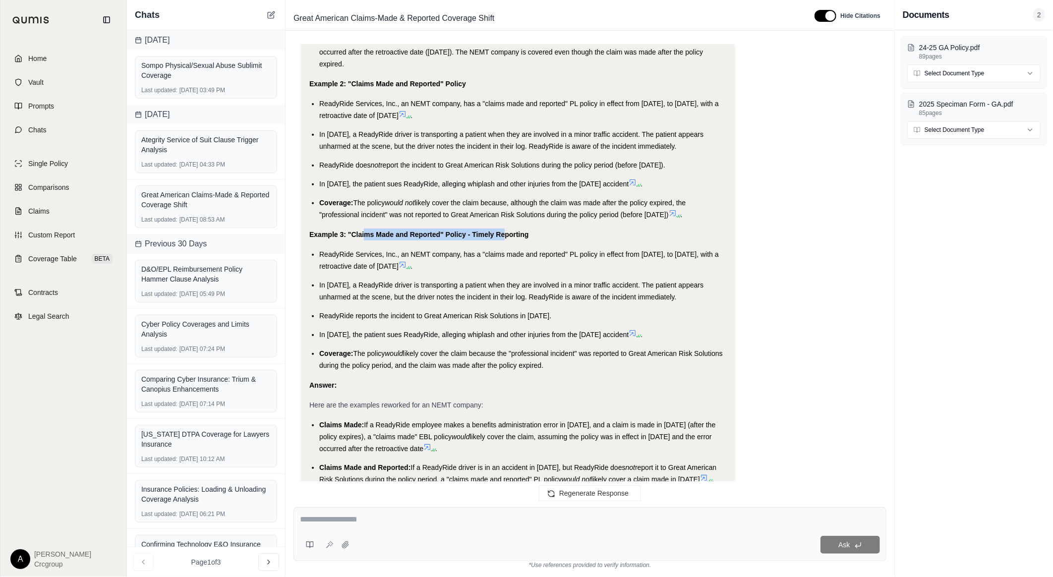
click at [586, 221] on li "Coverage: The policy would not likely cover the claim because, although the cla…" at bounding box center [522, 209] width 407 height 24
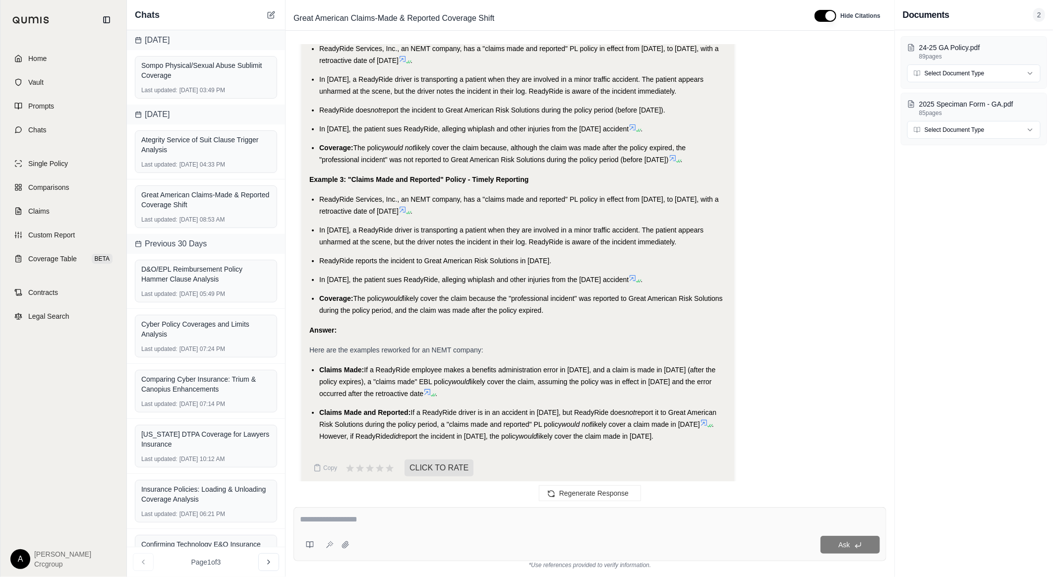
scroll to position [2709, 0]
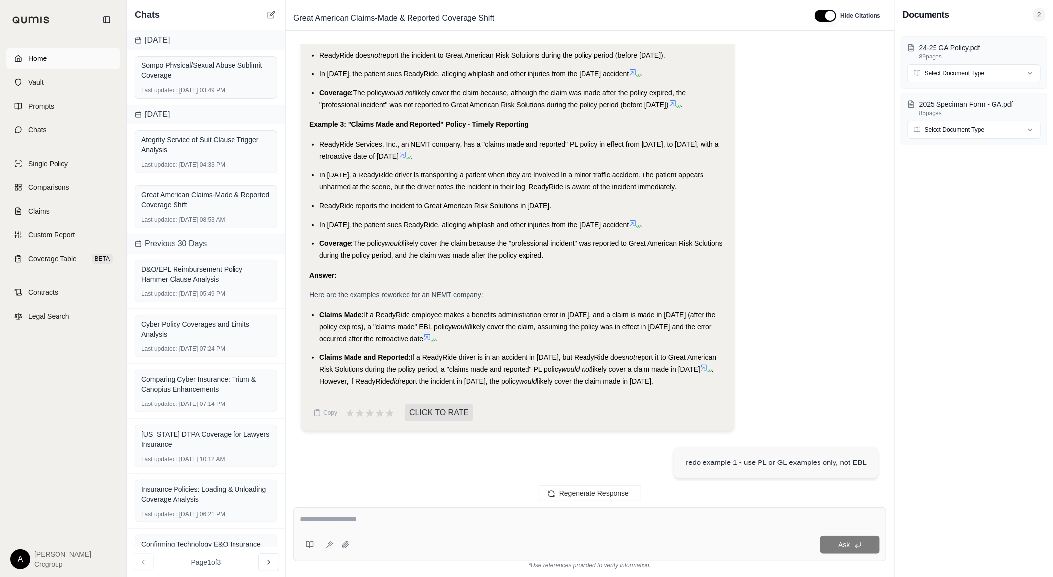
click at [53, 60] on link "Home" at bounding box center [63, 59] width 114 height 22
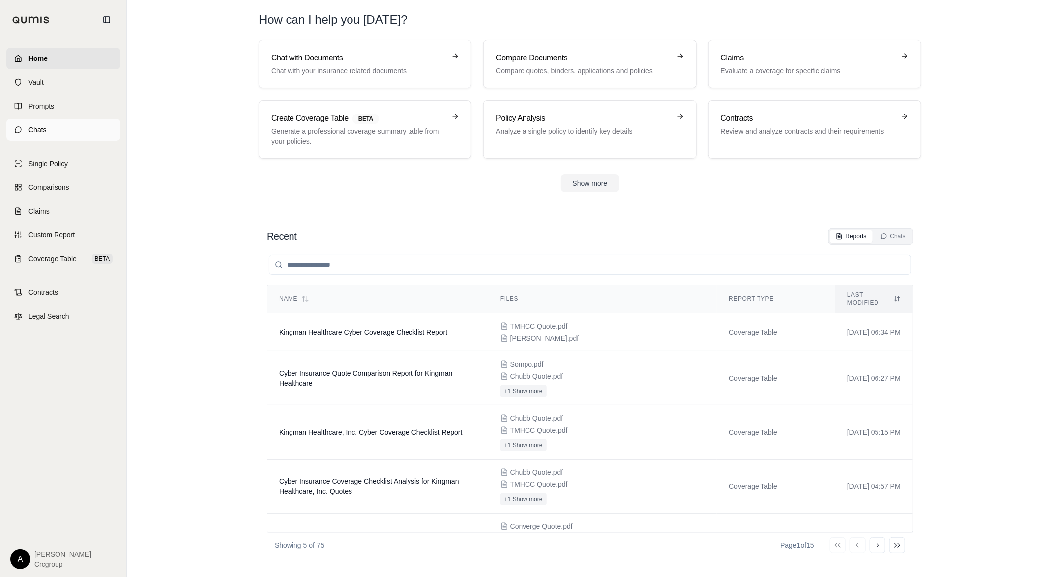
click at [56, 125] on link "Chats" at bounding box center [63, 130] width 114 height 22
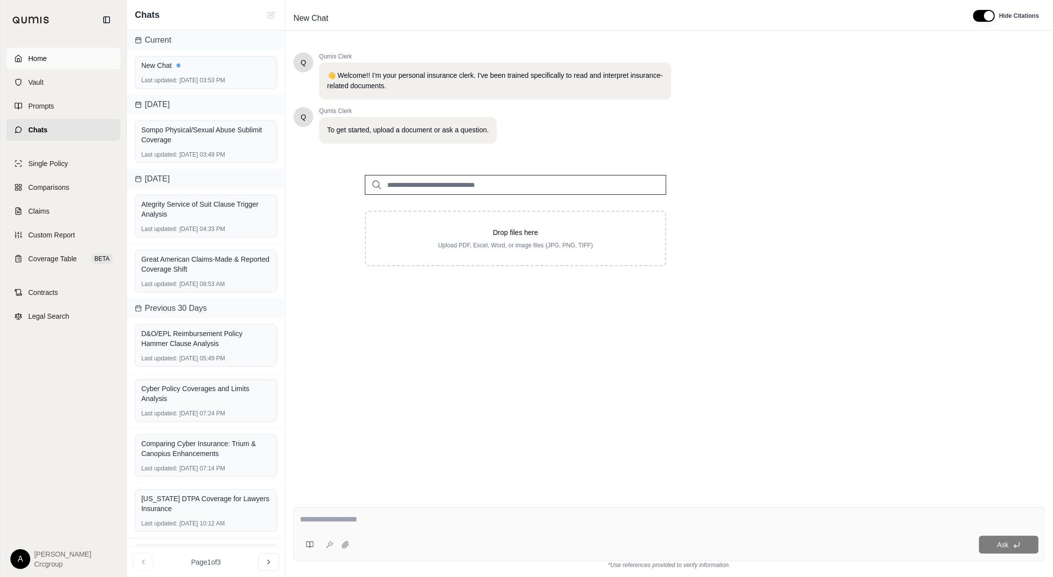
click at [51, 61] on link "Home" at bounding box center [63, 59] width 114 height 22
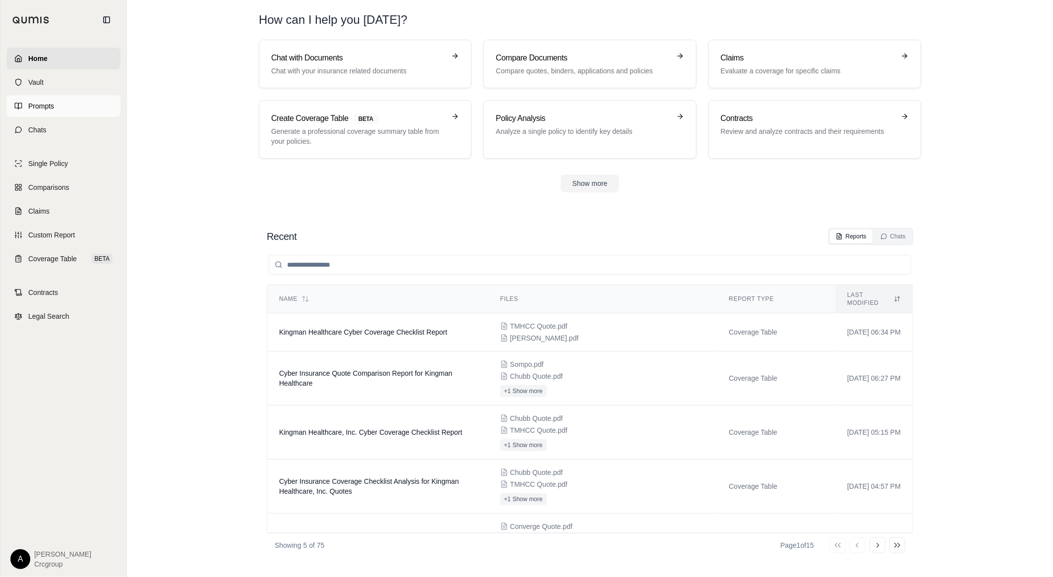
click at [42, 110] on span "Prompts" at bounding box center [41, 106] width 26 height 10
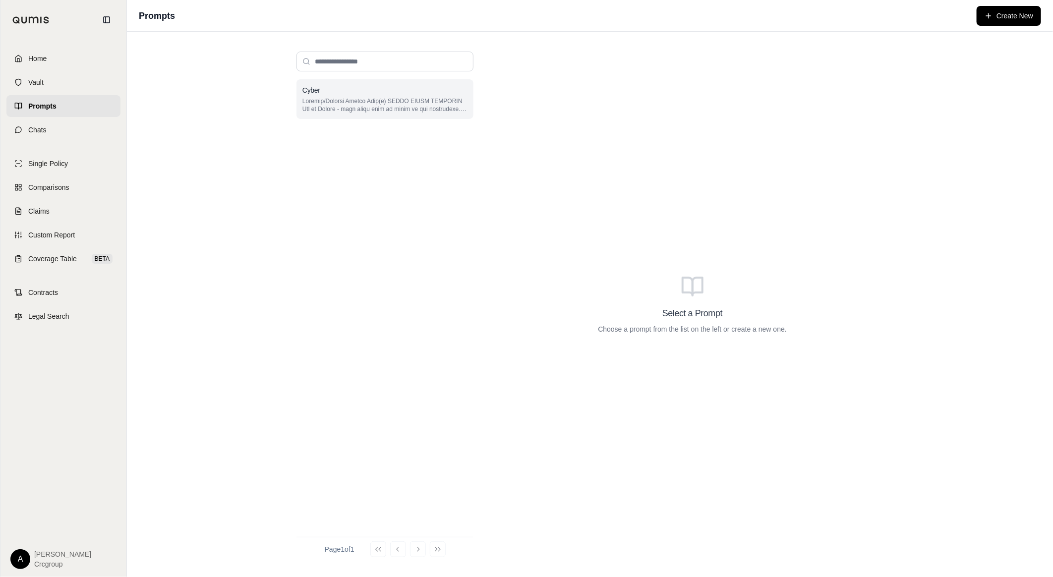
click at [343, 112] on p at bounding box center [384, 105] width 165 height 16
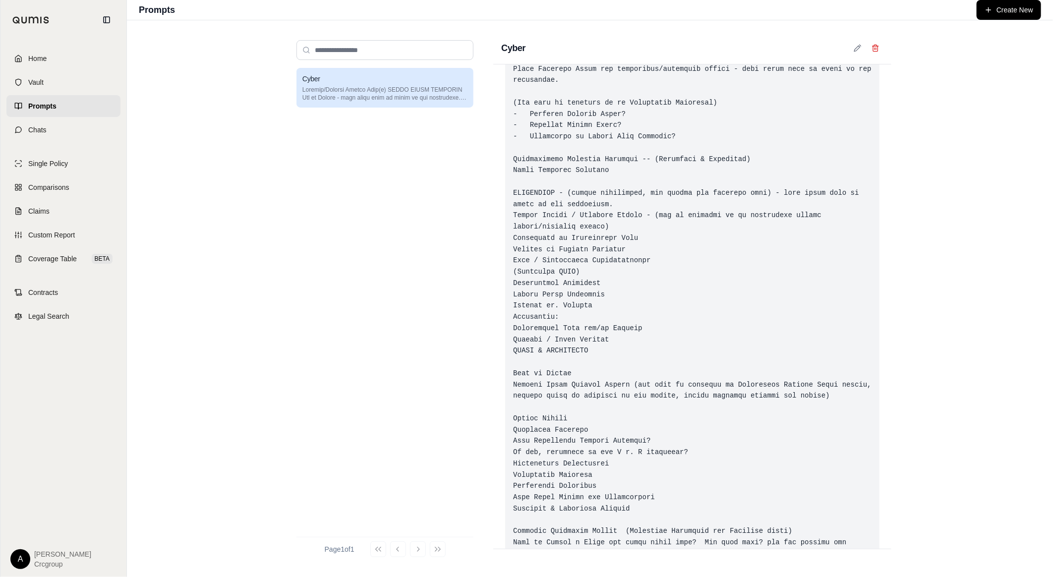
scroll to position [1639, 0]
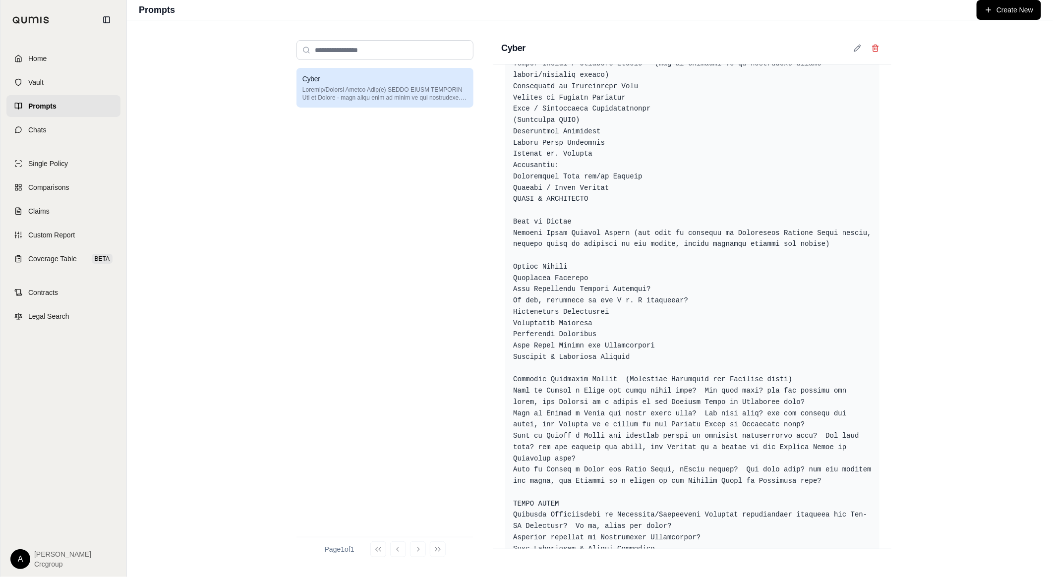
click at [59, 52] on link "Home" at bounding box center [63, 59] width 114 height 22
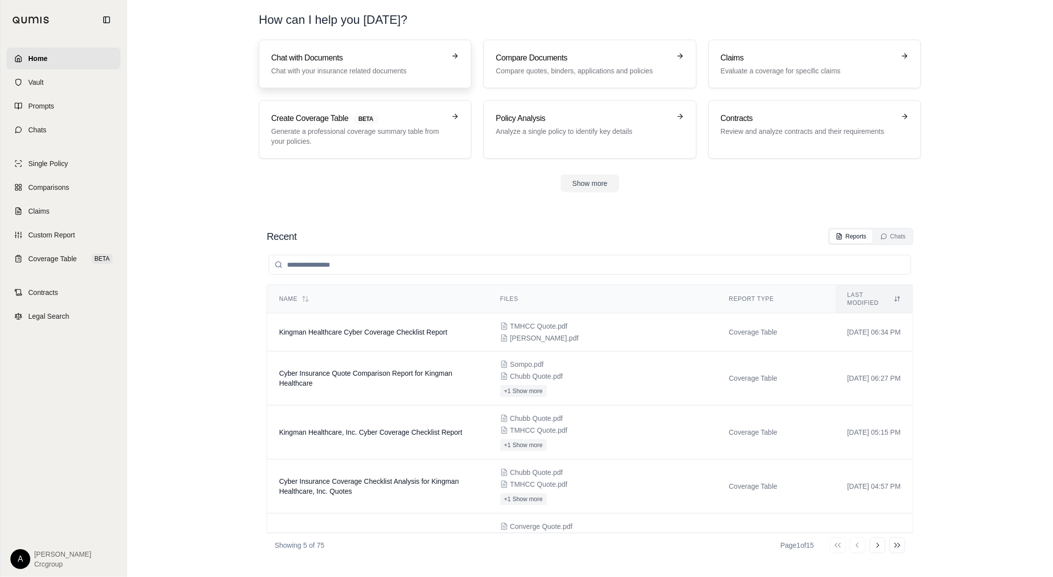
click at [326, 68] on p "Chat with your insurance related documents" at bounding box center [358, 71] width 174 height 10
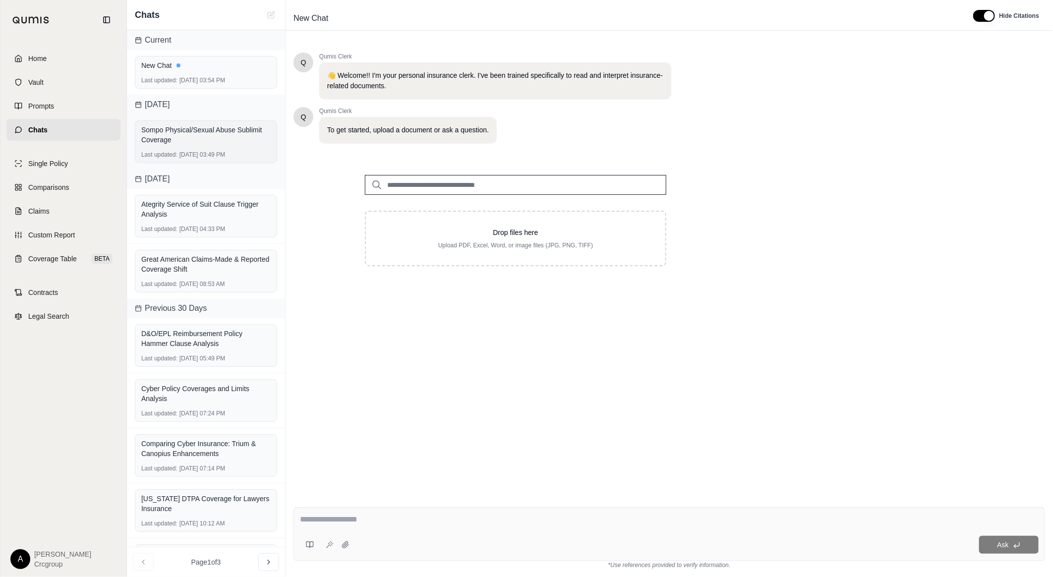
click at [202, 145] on div "Sompo Physical/Sexual Abuse Sublimit Coverage" at bounding box center [205, 135] width 129 height 24
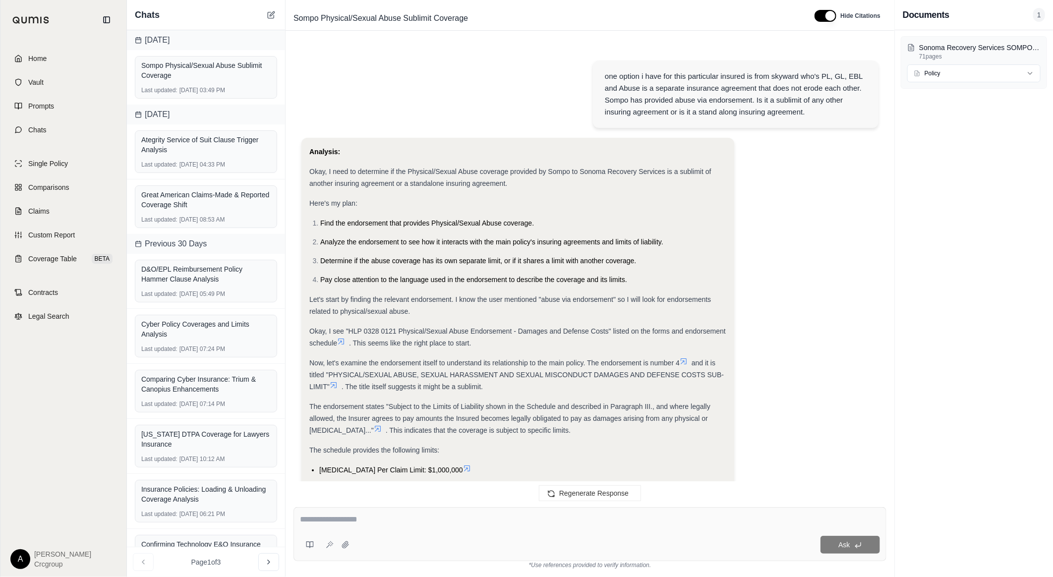
scroll to position [3235, 0]
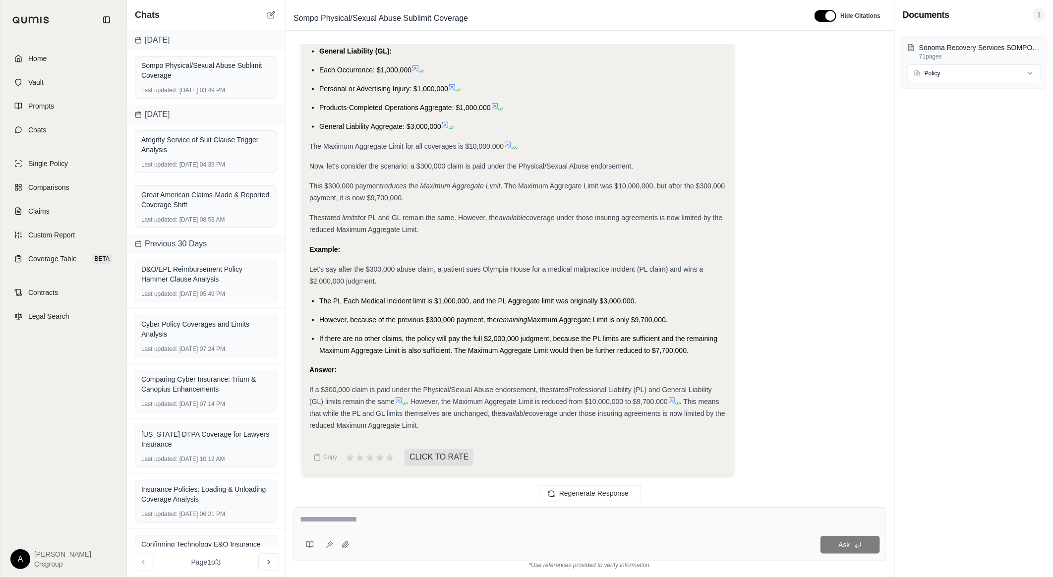
click at [335, 517] on textarea at bounding box center [590, 520] width 580 height 12
type textarea "**********"
click at [324, 547] on button at bounding box center [330, 545] width 16 height 16
type textarea "**********"
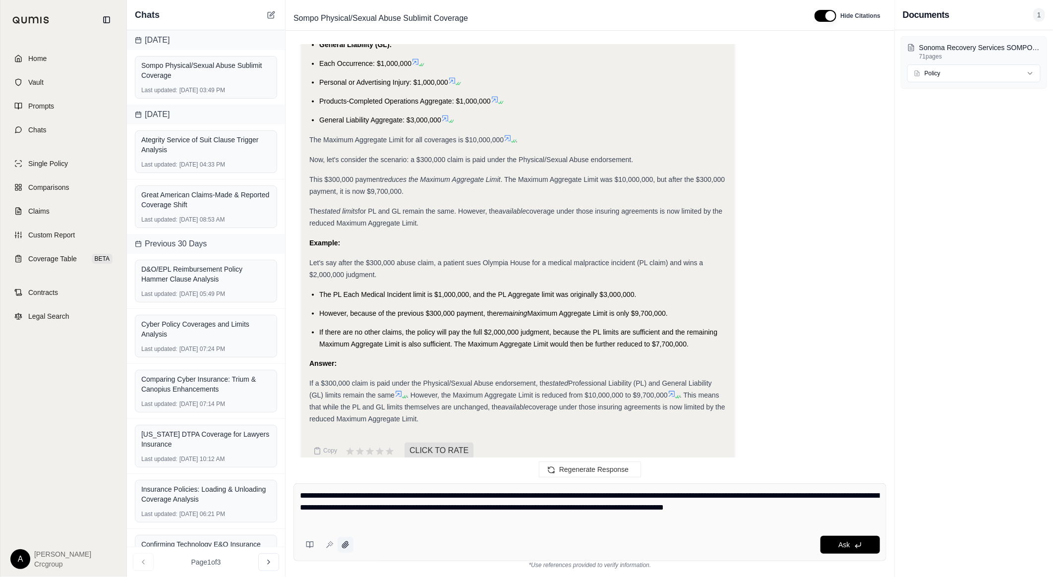
click at [346, 544] on icon at bounding box center [346, 545] width 8 height 8
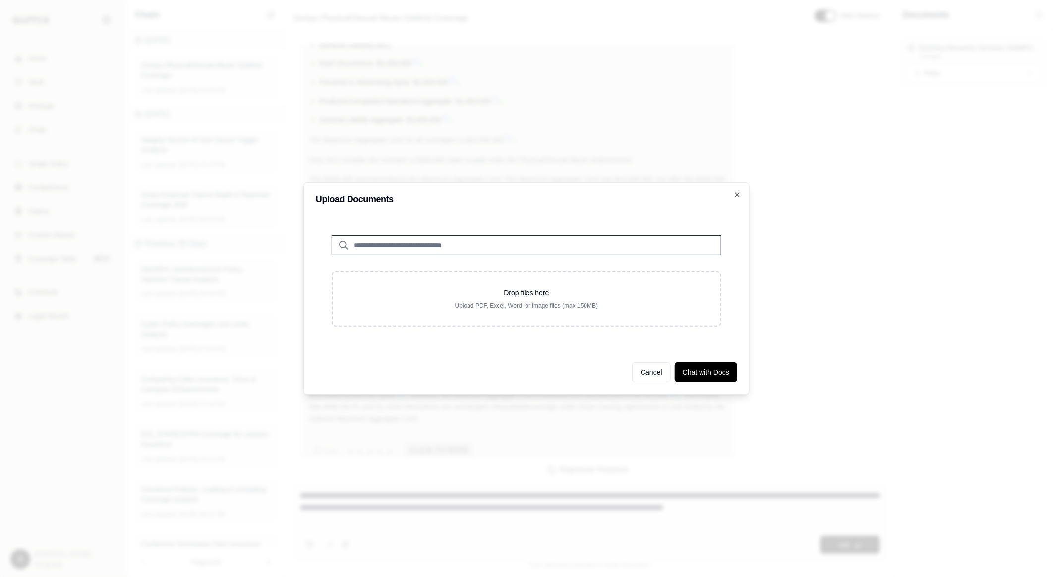
click at [732, 194] on div "Upload Documents Drop files here Upload PDF, Excel, Word, or image files (max 1…" at bounding box center [526, 288] width 446 height 212
click at [735, 196] on icon "button" at bounding box center [737, 195] width 8 height 8
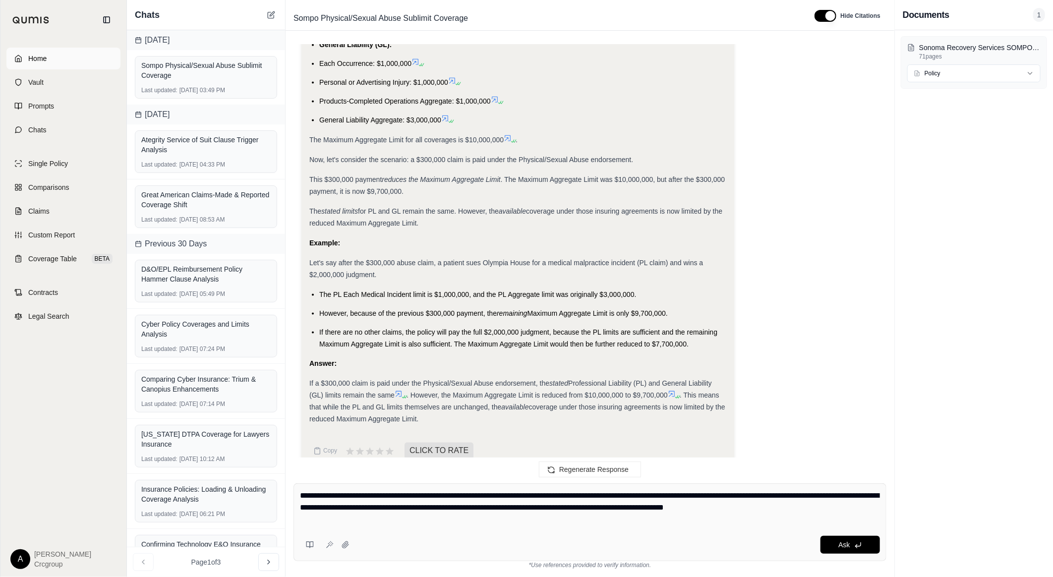
click at [31, 63] on span "Home" at bounding box center [37, 59] width 18 height 10
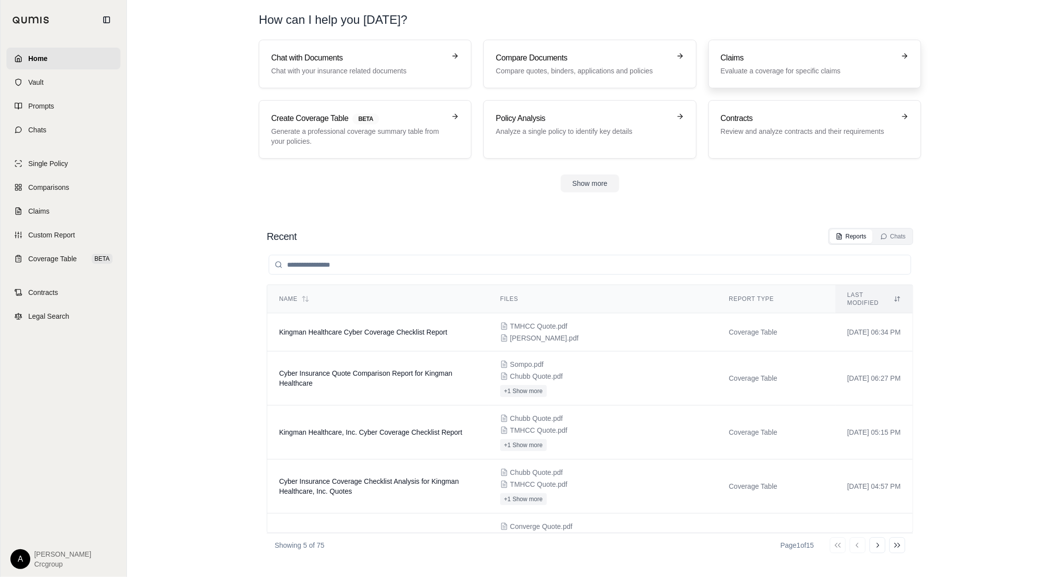
click at [779, 56] on h3 "Claims" at bounding box center [808, 58] width 174 height 12
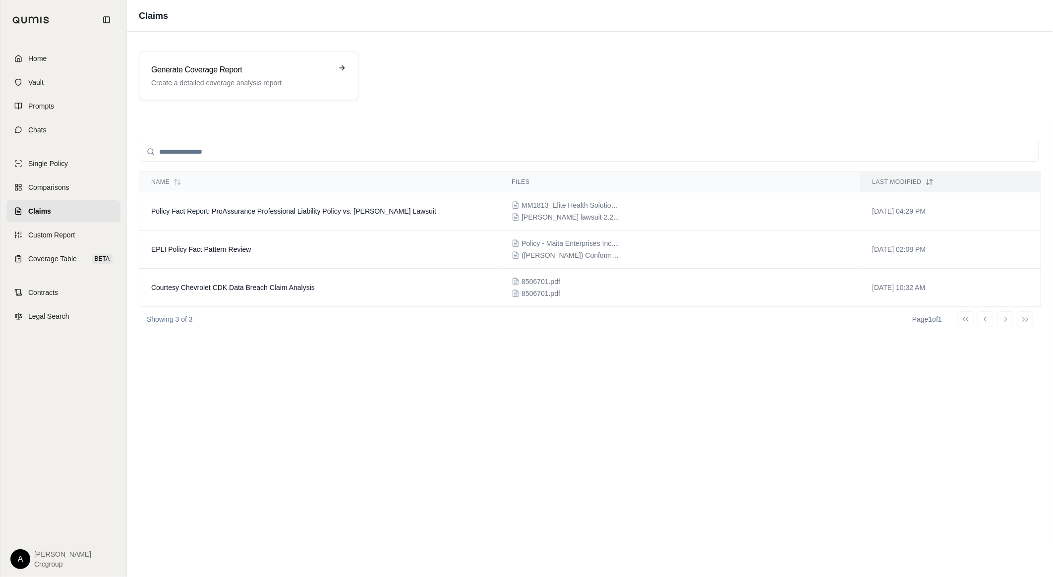
click at [726, 409] on div "Name Files Last modified Policy Fact Report: ProAssurance Professional Liabilit…" at bounding box center [590, 330] width 902 height 396
click at [40, 127] on span "Chats" at bounding box center [37, 130] width 18 height 10
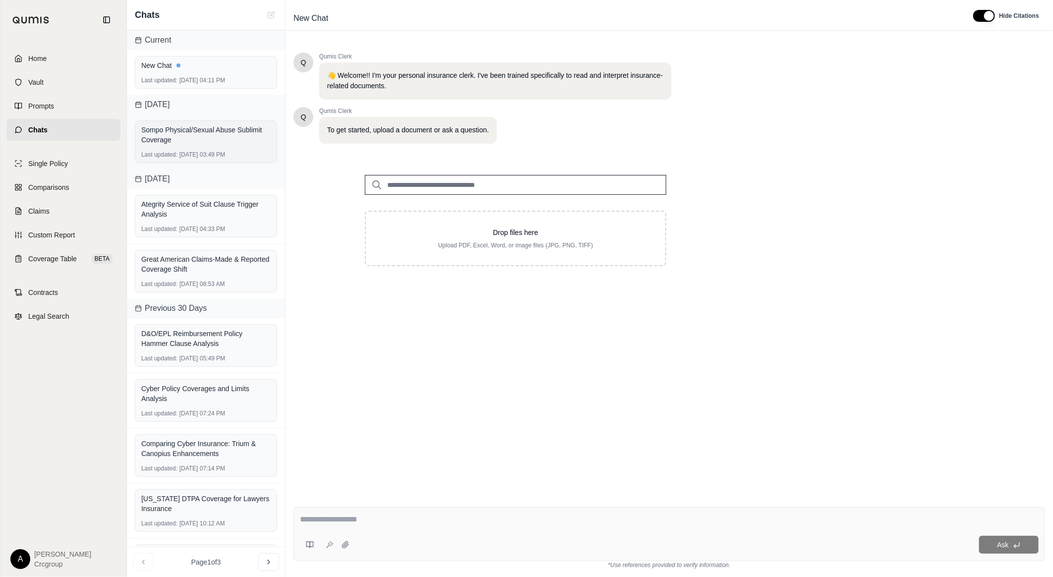
click at [204, 137] on div "Sompo Physical/Sexual Abuse Sublimit Coverage" at bounding box center [205, 135] width 129 height 20
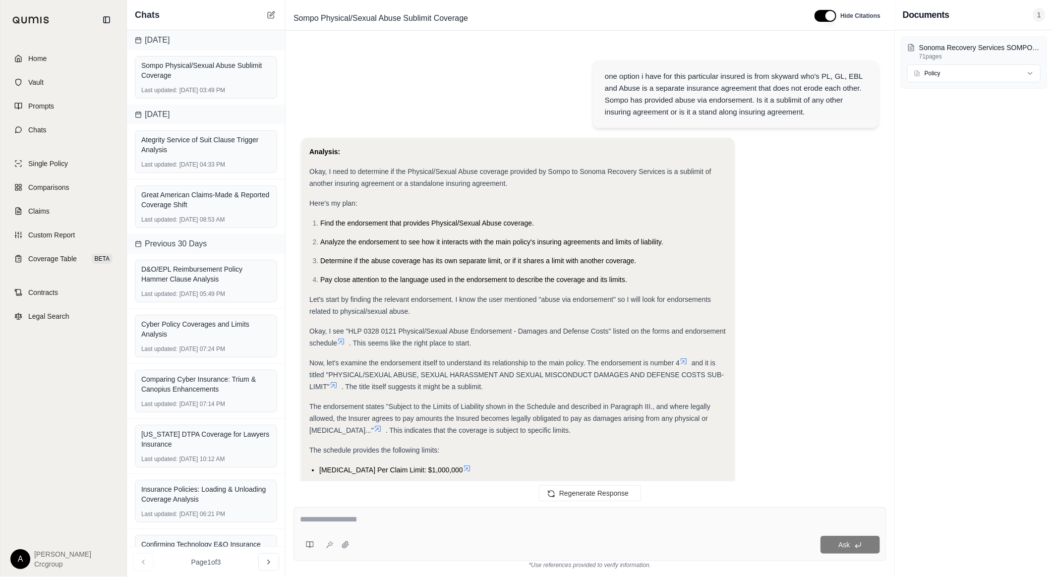
scroll to position [3235, 0]
click at [375, 520] on textarea at bounding box center [590, 520] width 580 height 12
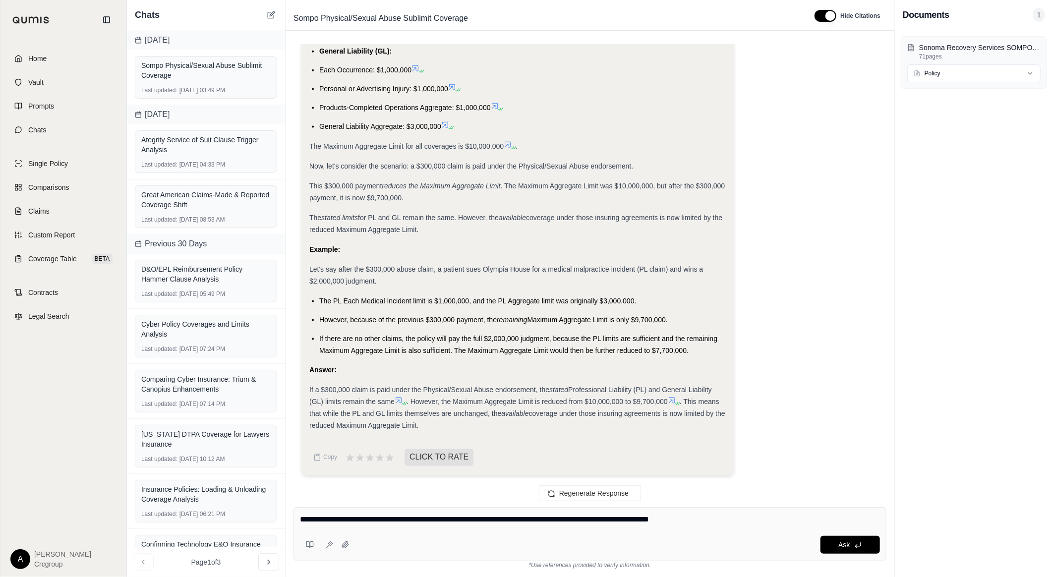
type textarea "**********"
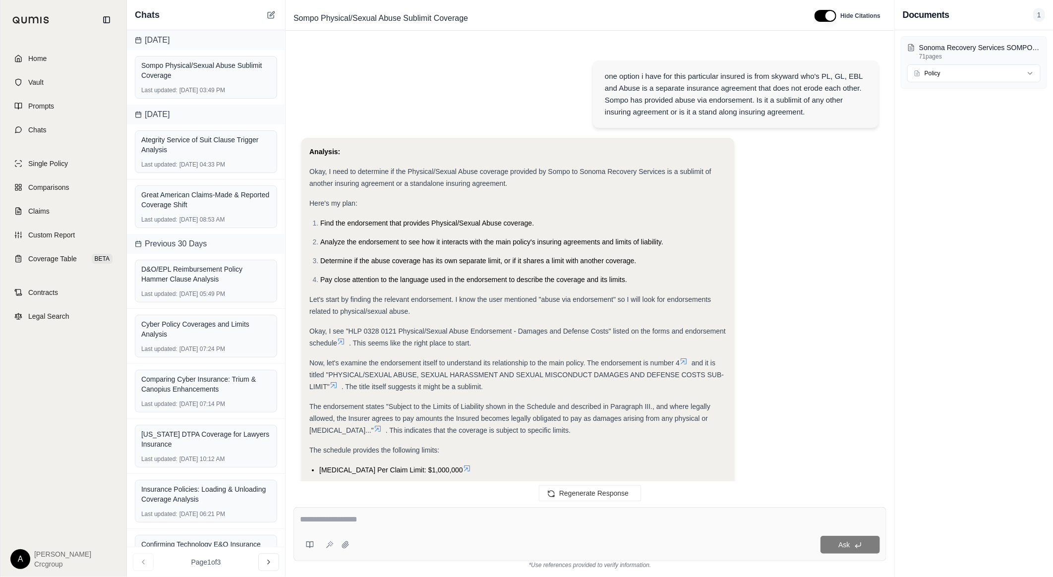
scroll to position [3710, 0]
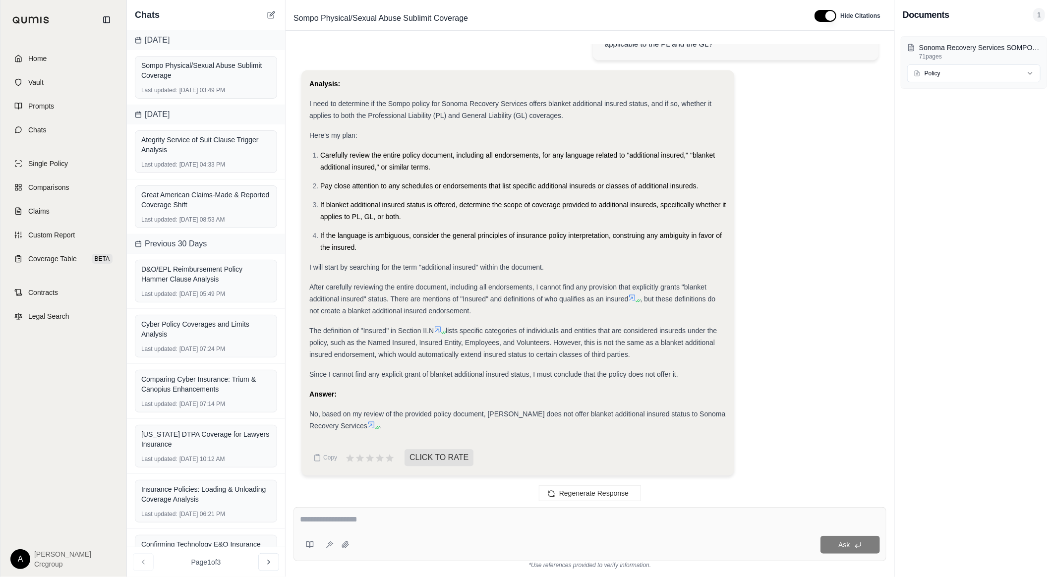
click at [515, 398] on div "Answer:" at bounding box center [517, 394] width 417 height 12
click at [518, 394] on div "Answer:" at bounding box center [517, 394] width 417 height 12
click at [477, 515] on textarea at bounding box center [590, 520] width 580 height 12
type textarea "**********"
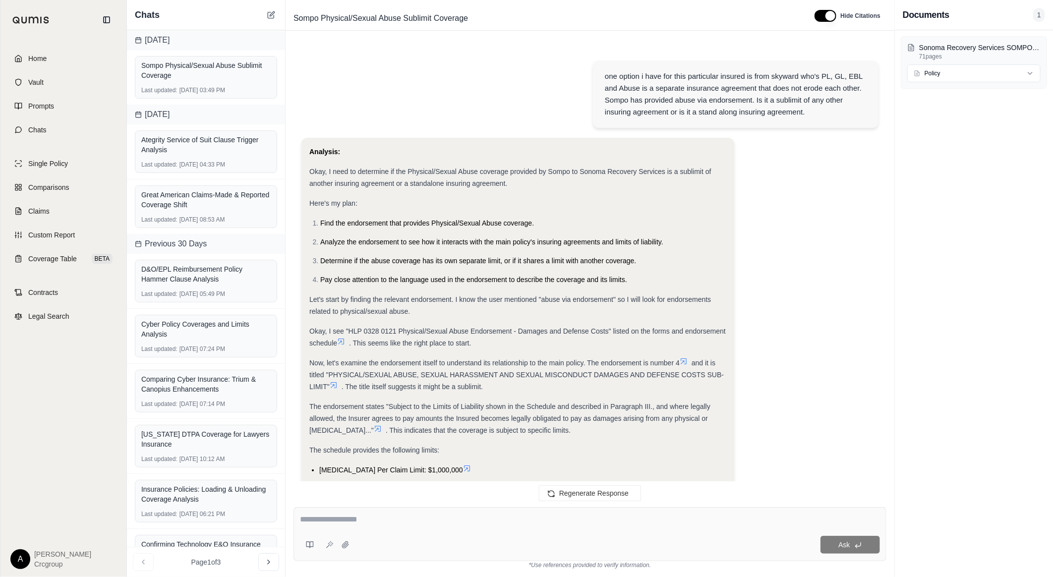
scroll to position [4323, 0]
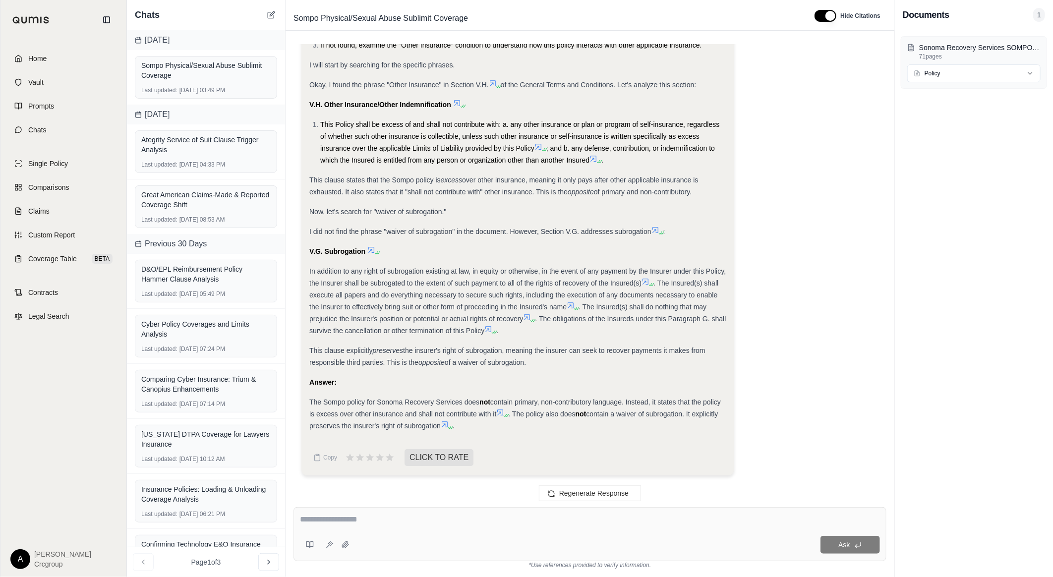
click at [462, 522] on textarea at bounding box center [590, 520] width 580 height 12
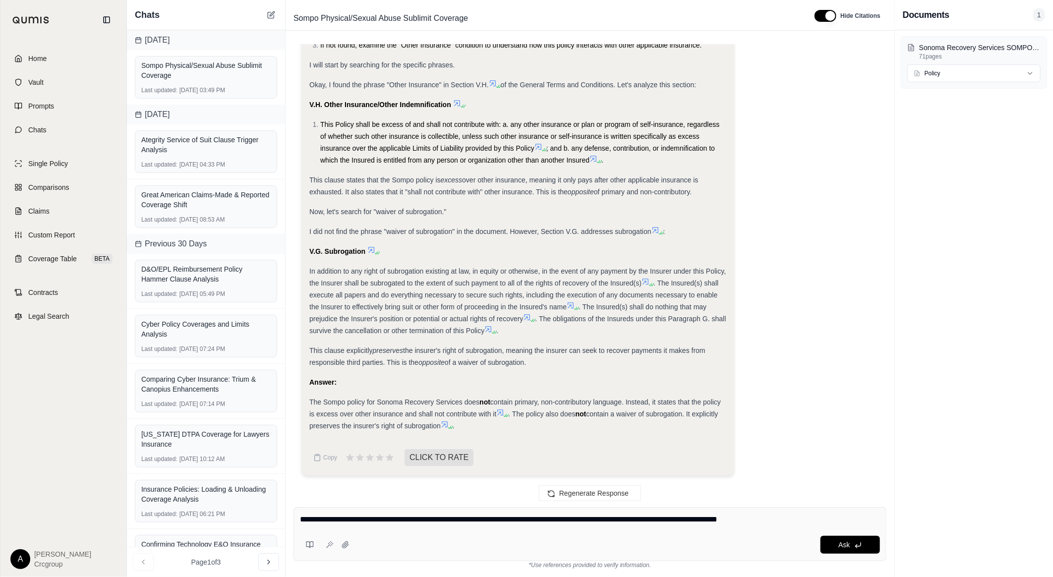
type textarea "**********"
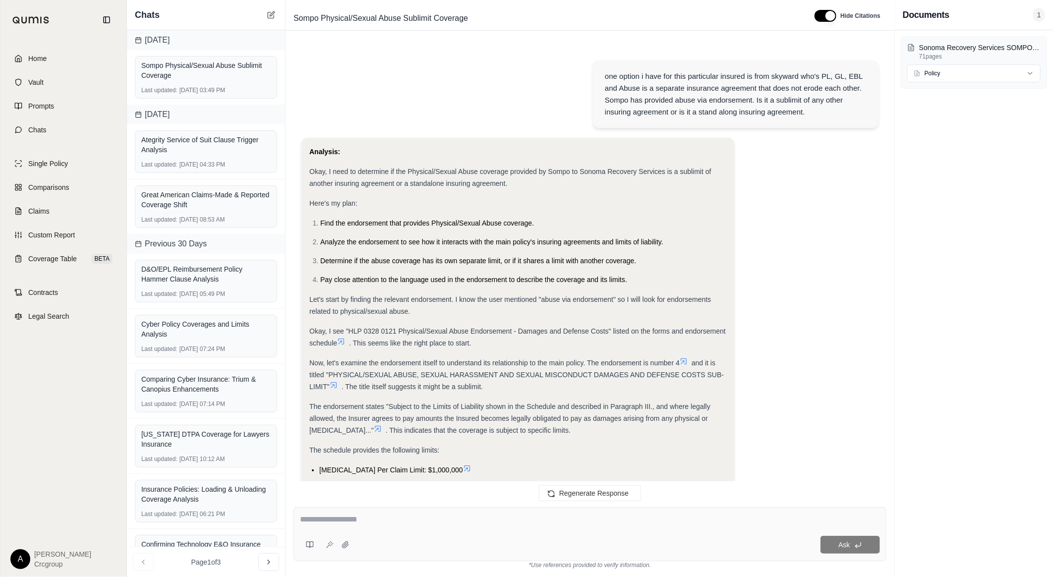
scroll to position [5200, 0]
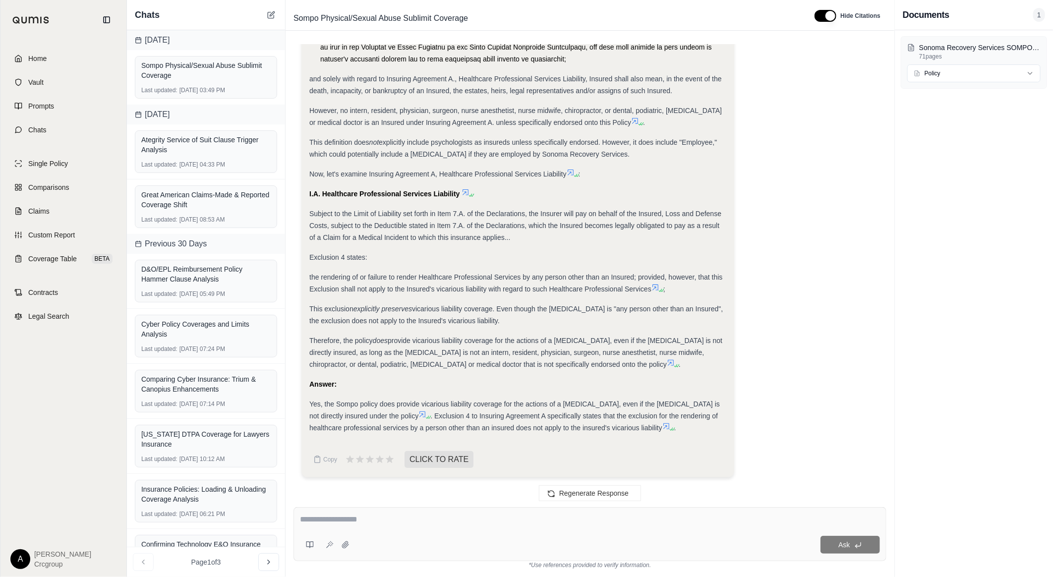
click at [513, 529] on div "Ask" at bounding box center [589, 534] width 593 height 54
type textarea "*"
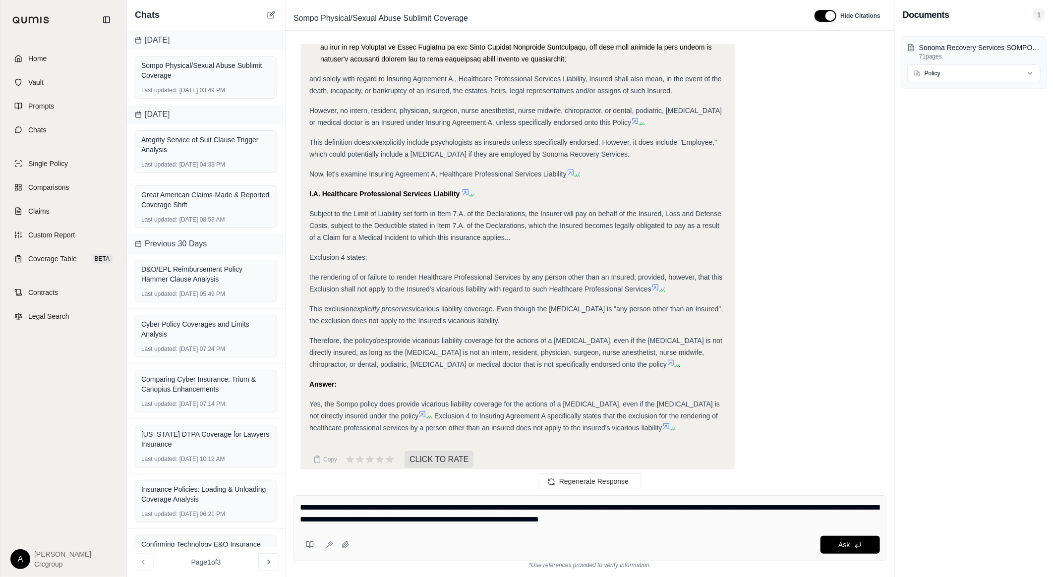
type textarea "**********"
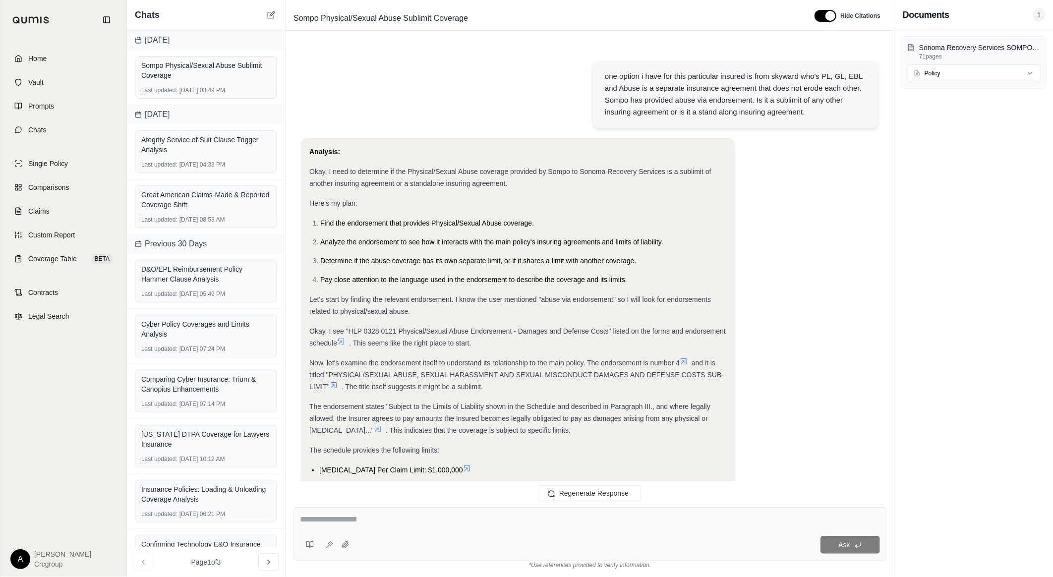
scroll to position [5958, 0]
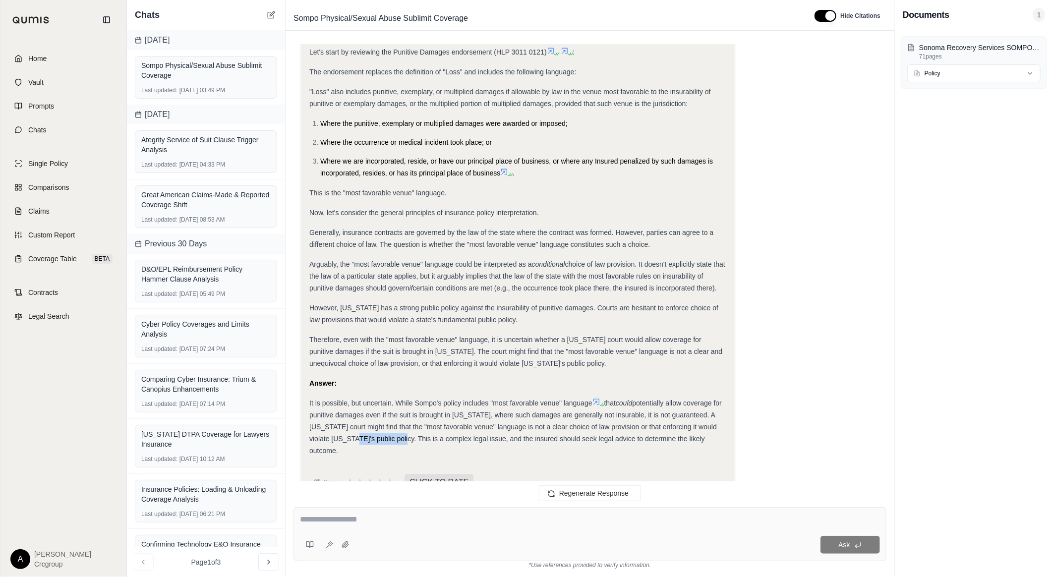
drag, startPoint x: 349, startPoint y: 425, endPoint x: 396, endPoint y: 432, distance: 47.2
click at [396, 432] on div "Analysis: This is a complex question involving the interplay of insurance polic…" at bounding box center [517, 148] width 417 height 632
click at [854, 399] on div "Analysis: This is a complex question involving the interplay of insurance polic…" at bounding box center [589, 167] width 577 height 684
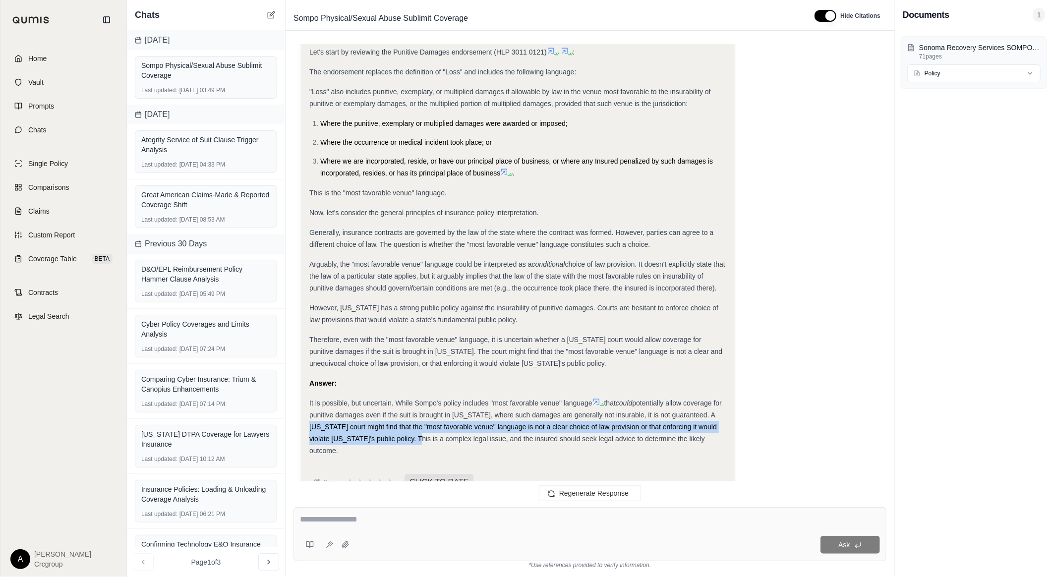
drag, startPoint x: 713, startPoint y: 400, endPoint x: 409, endPoint y: 426, distance: 304.5
click at [409, 426] on span "potentially allow coverage for punitive damages even if the suit is brought in …" at bounding box center [515, 428] width 412 height 56
copy span "A [US_STATE] court might find that the "most favorable venue" language is not a…"
